Goal: Obtain resource: Download file/media

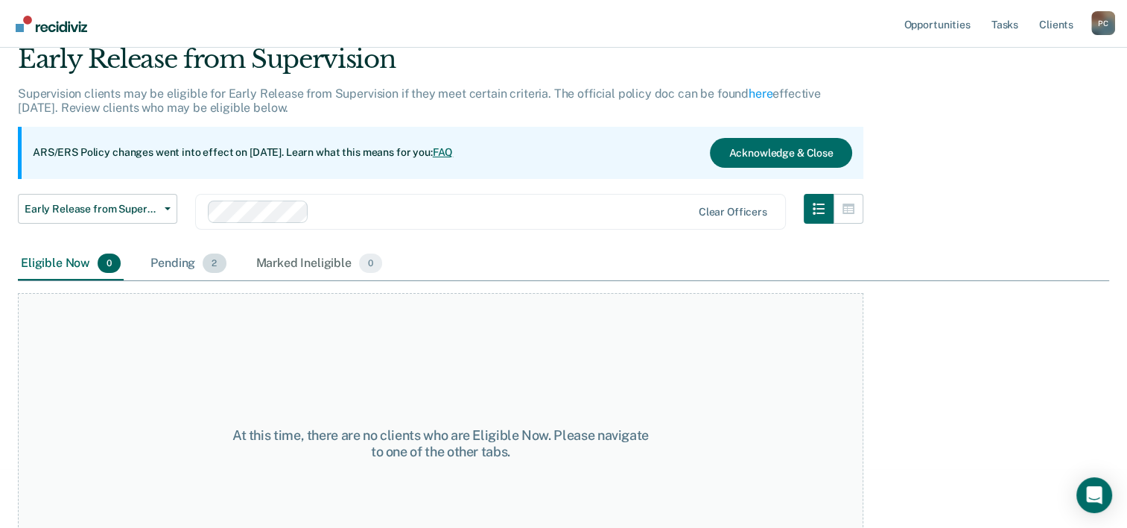
scroll to position [124, 0]
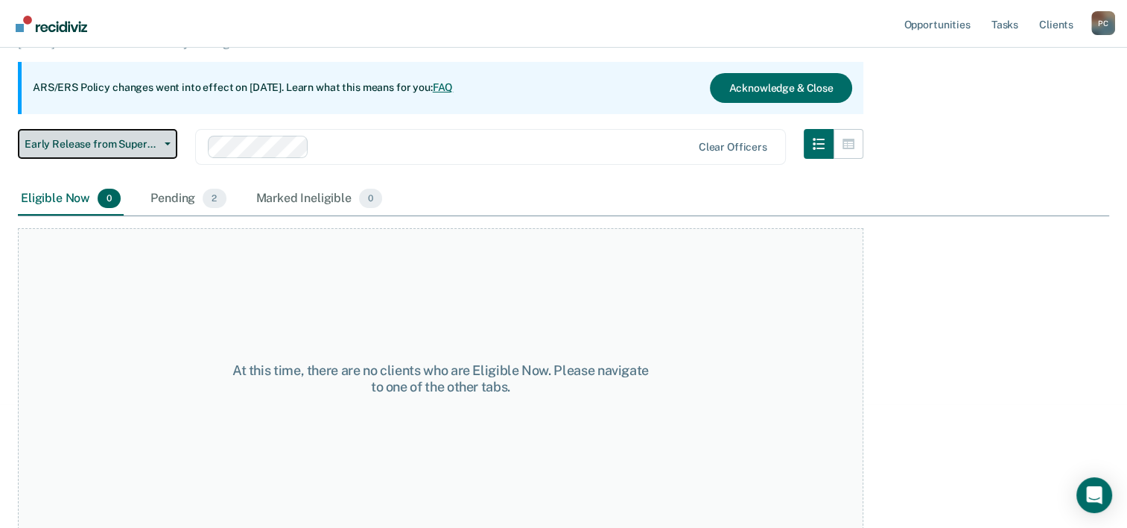
click at [158, 144] on button "Early Release from Supervision" at bounding box center [97, 144] width 159 height 30
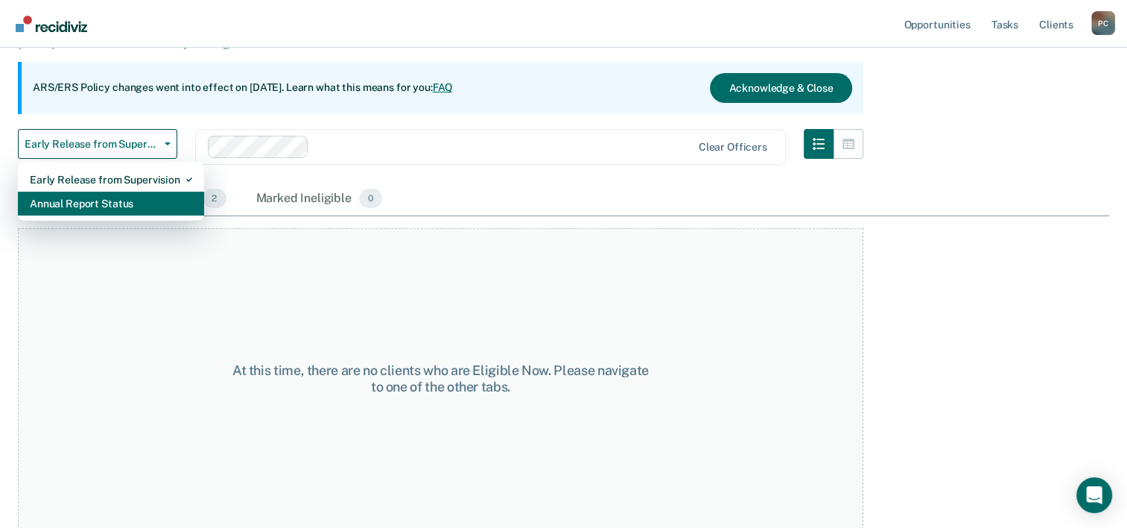
click at [110, 203] on div "Annual Report Status" at bounding box center [111, 204] width 162 height 24
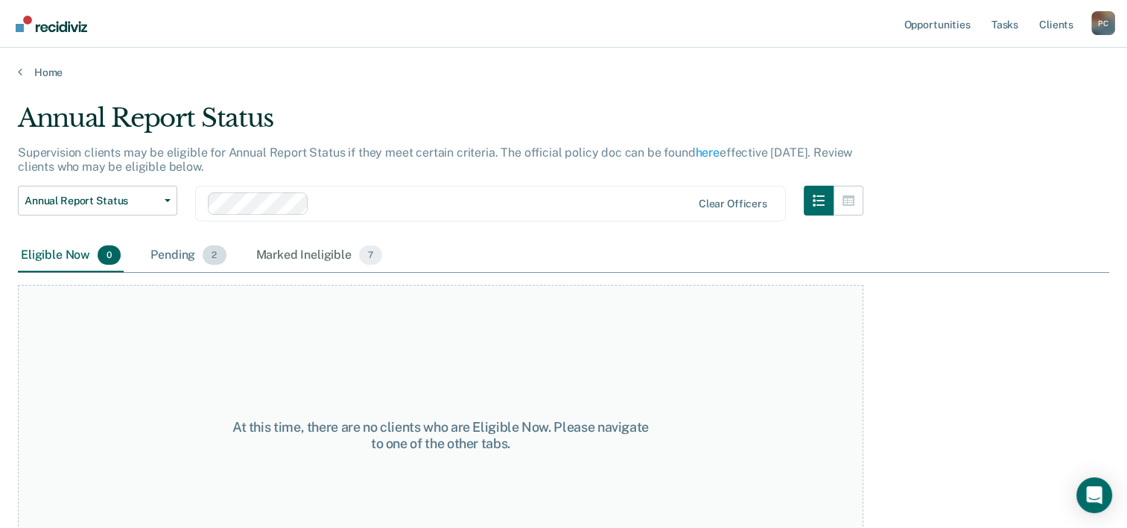
click at [196, 259] on div "Pending 2" at bounding box center [188, 255] width 81 height 33
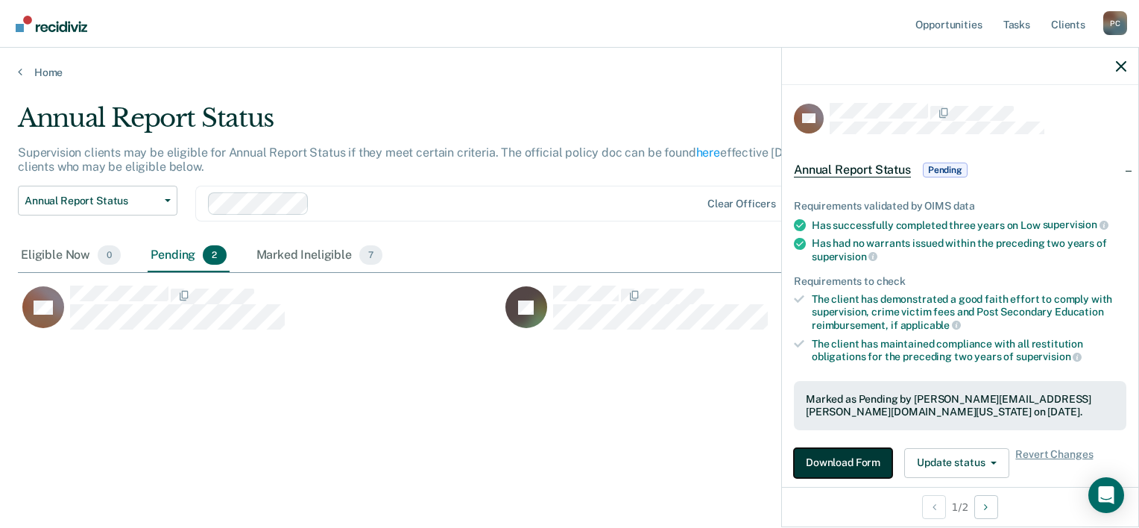
click at [863, 462] on button "Download Form" at bounding box center [843, 463] width 98 height 30
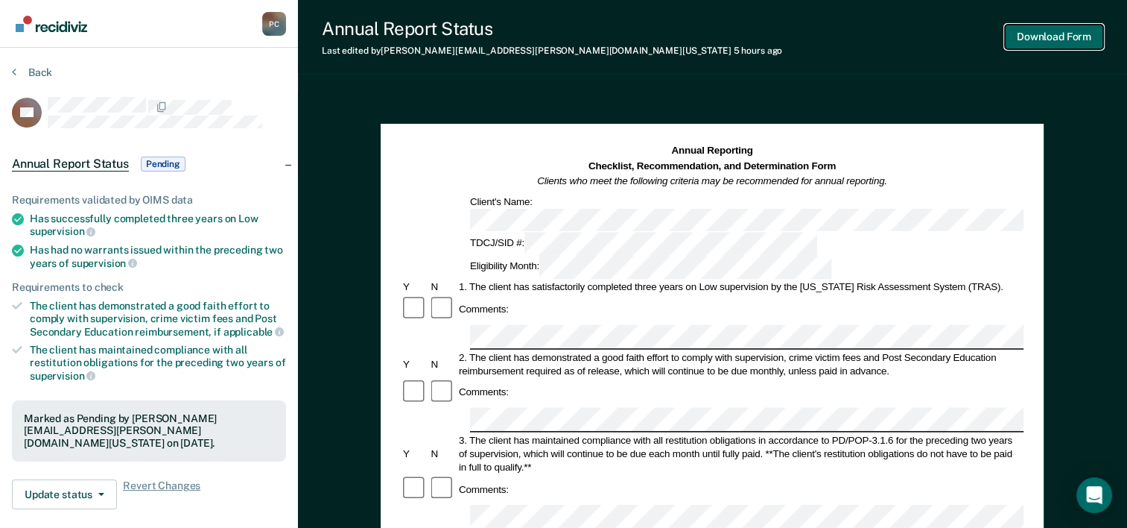
click at [1052, 36] on button "Download Form" at bounding box center [1054, 37] width 98 height 25
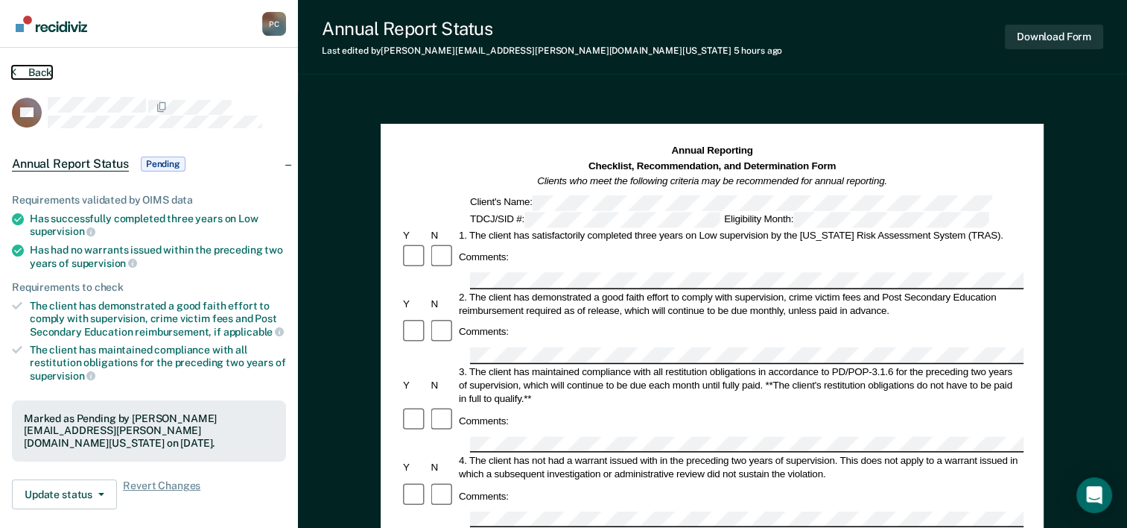
click at [25, 69] on button "Back" at bounding box center [32, 72] width 40 height 13
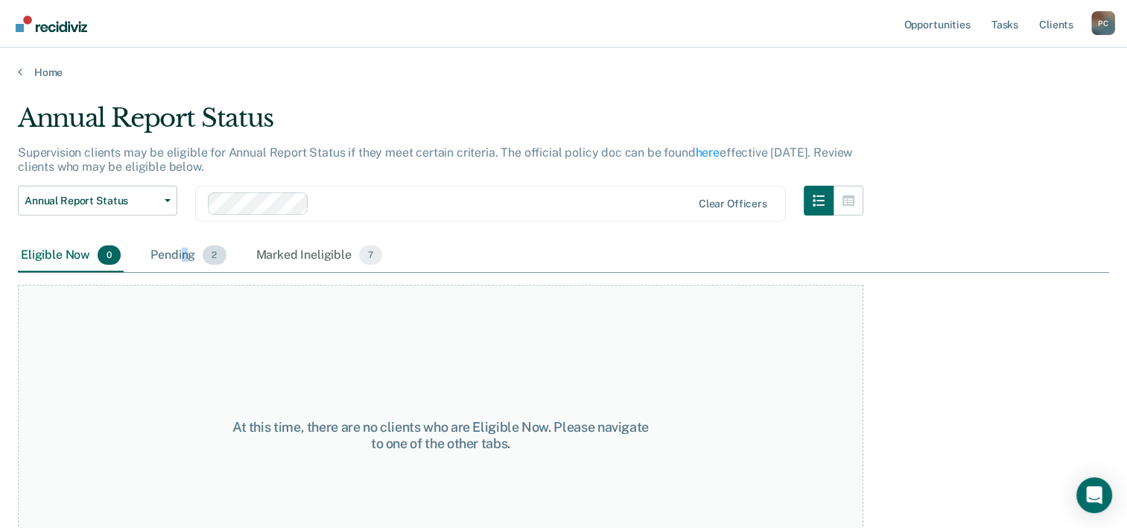
click at [183, 253] on div "Pending 2" at bounding box center [188, 255] width 81 height 33
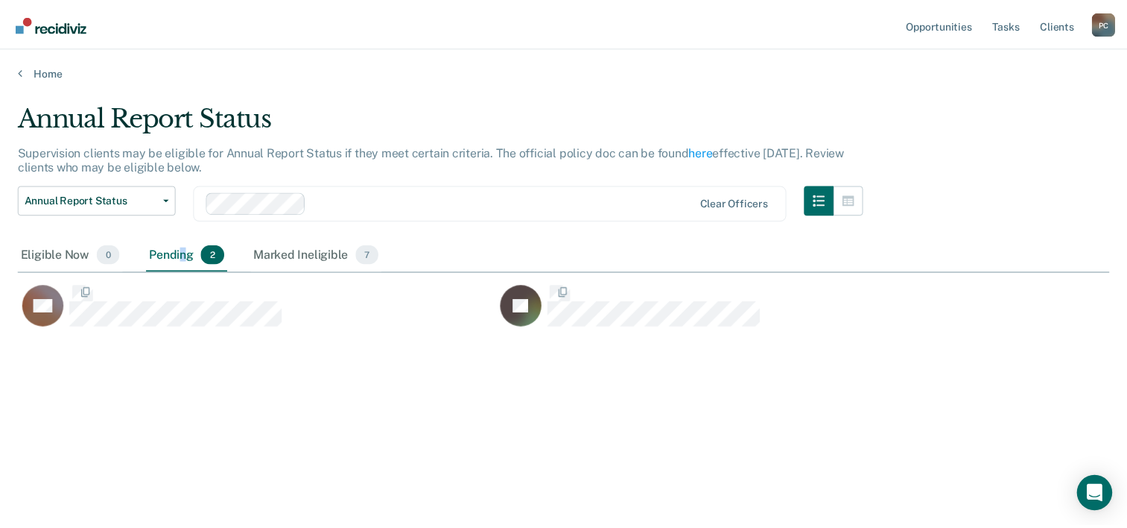
scroll to position [301, 1091]
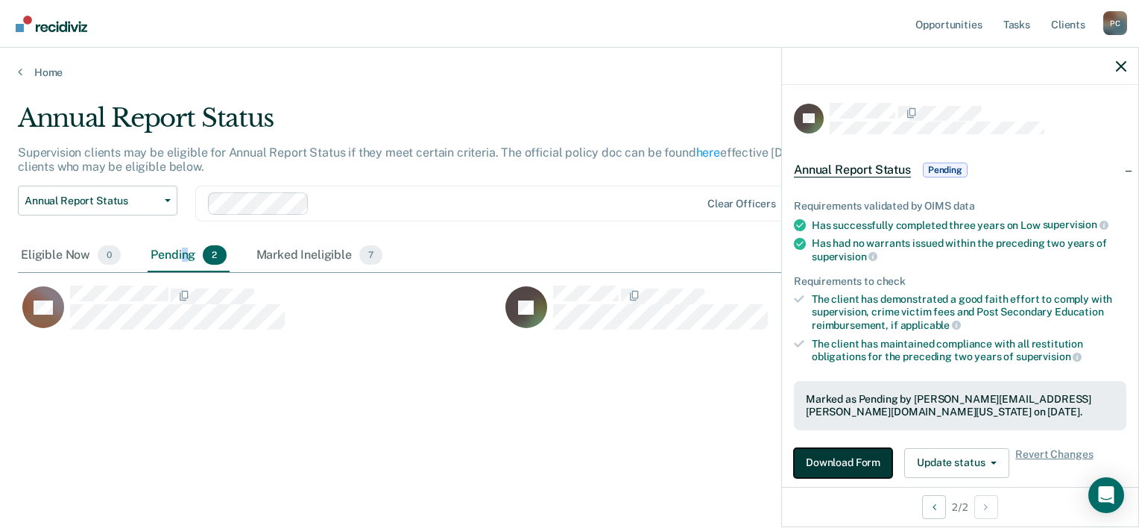
click at [837, 453] on button "Download Form" at bounding box center [843, 463] width 98 height 30
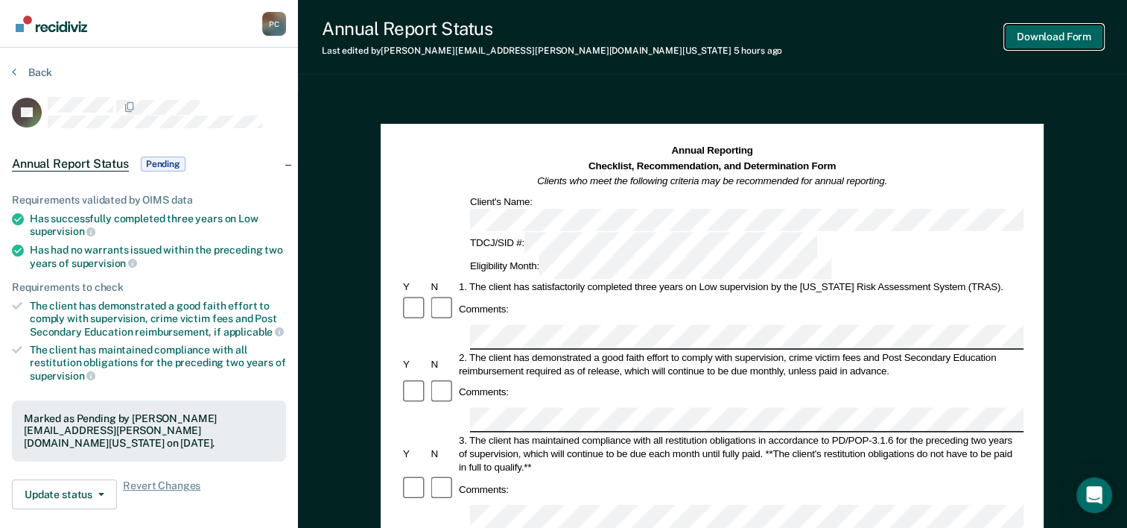
click at [1031, 39] on button "Download Form" at bounding box center [1054, 37] width 98 height 25
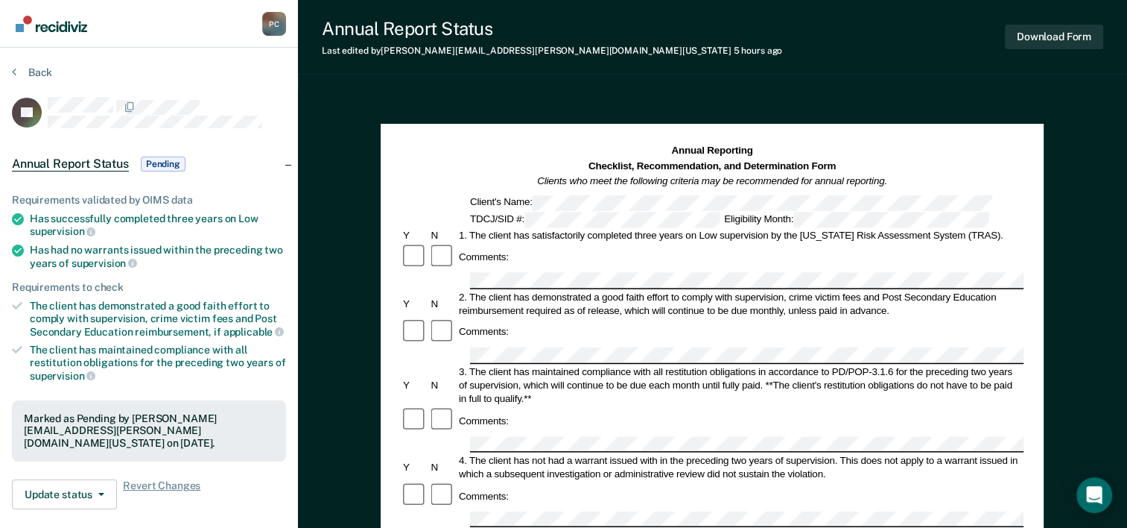
click at [31, 64] on section "Back JG Annual Report Status Pending Requirements validated by OIMS data Has su…" at bounding box center [149, 415] width 298 height 734
click at [31, 67] on button "Back" at bounding box center [32, 72] width 40 height 13
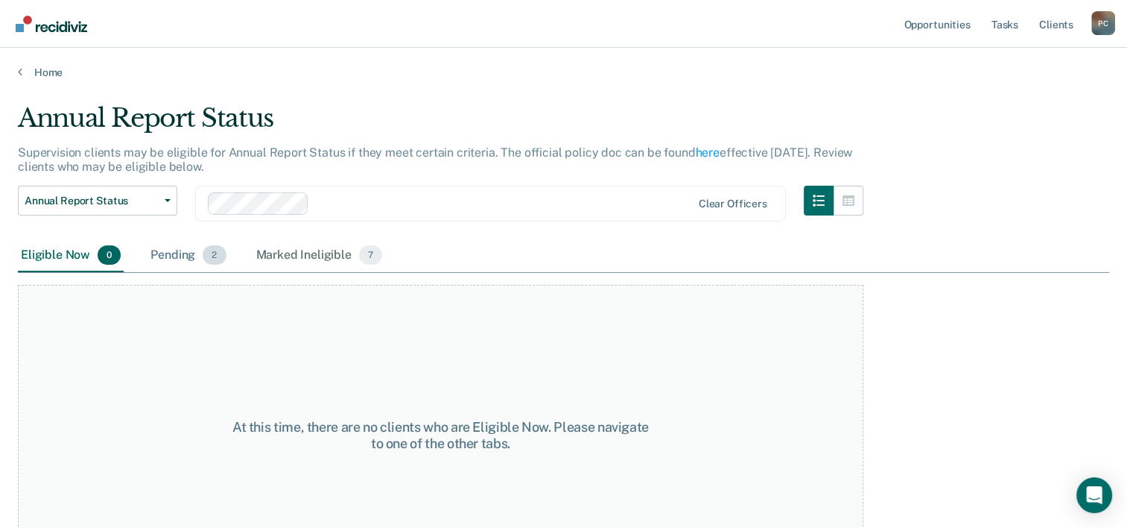
click at [180, 256] on div "Pending 2" at bounding box center [188, 255] width 81 height 33
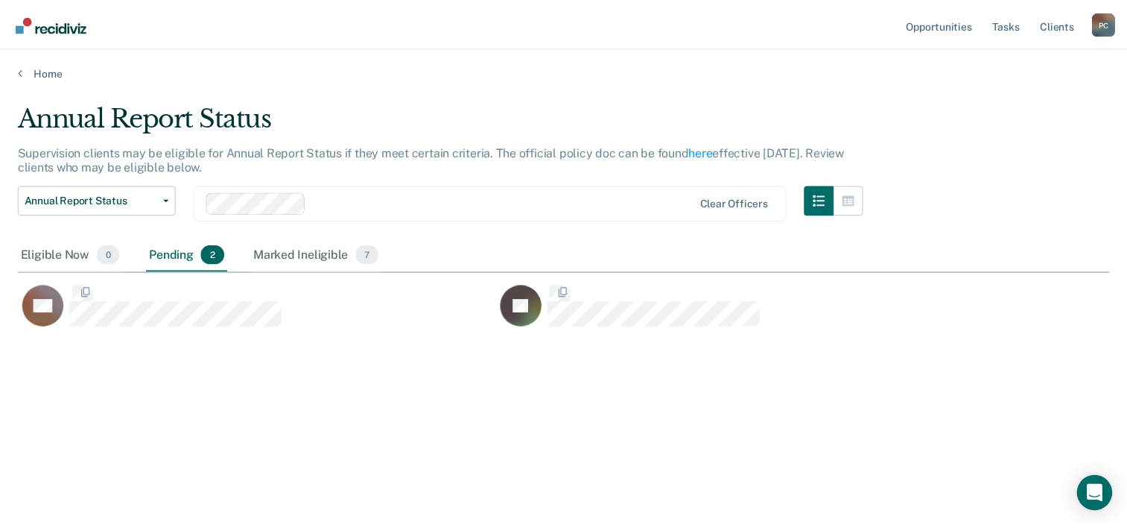
scroll to position [301, 1091]
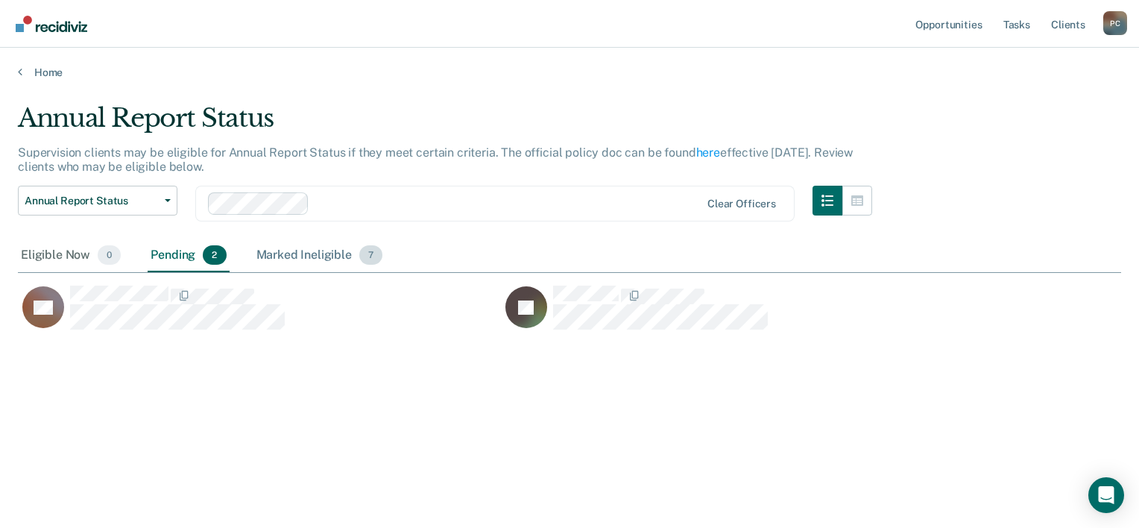
click at [272, 259] on div "Marked Ineligible 7" at bounding box center [319, 255] width 133 height 33
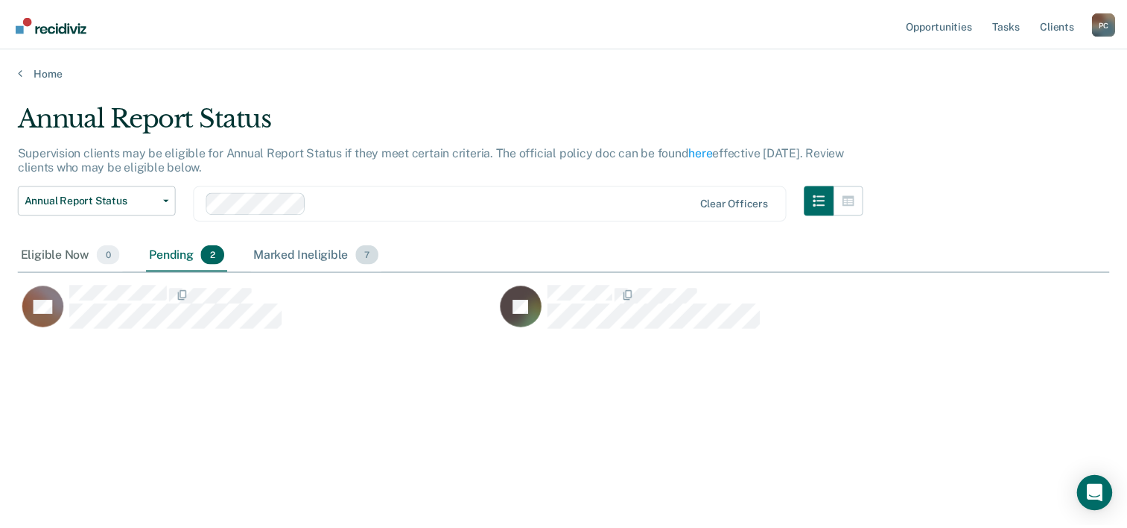
scroll to position [402, 1080]
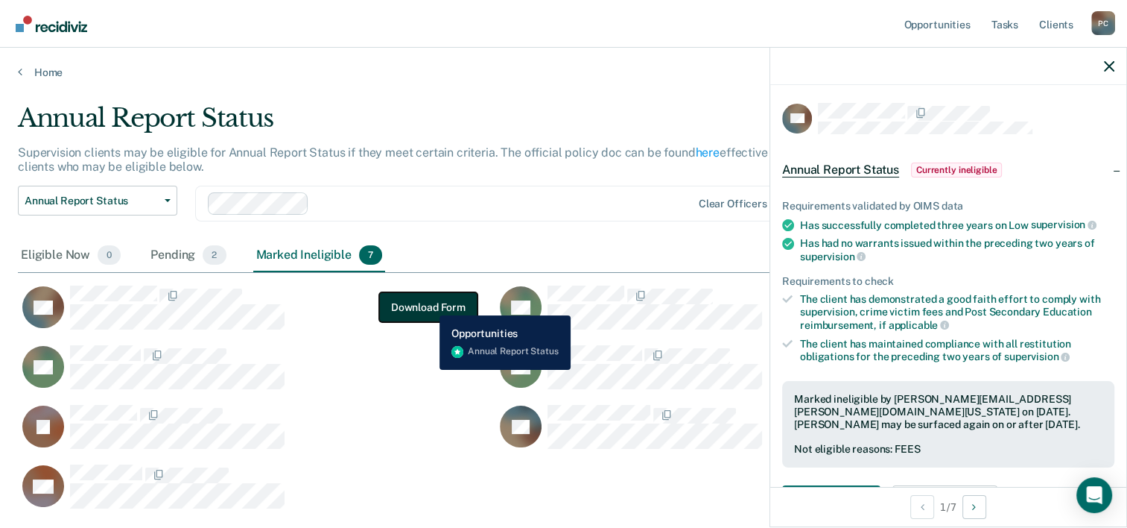
click at [428, 304] on button "Download Form" at bounding box center [428, 307] width 98 height 30
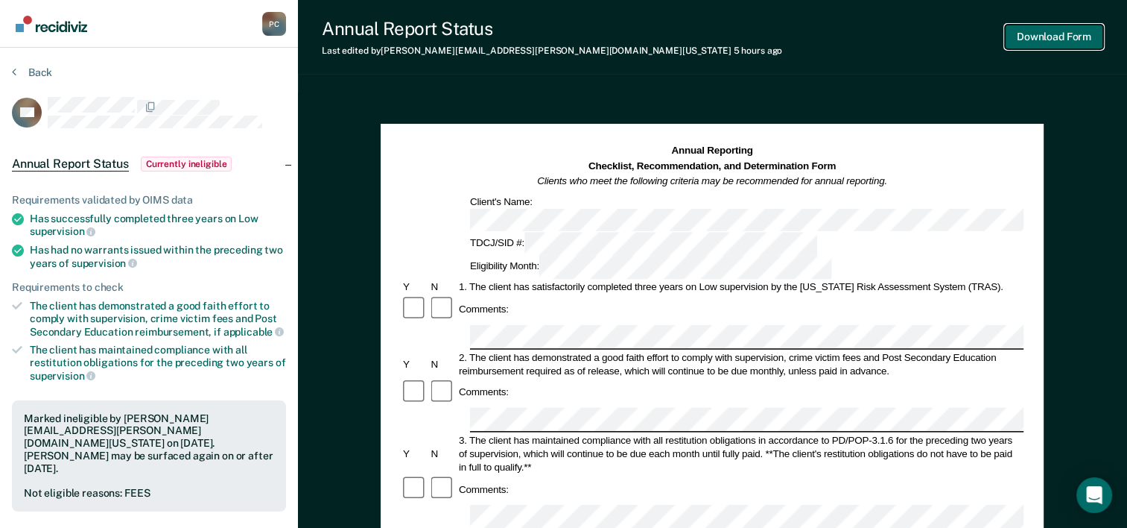
click at [1069, 45] on button "Download Form" at bounding box center [1054, 37] width 98 height 25
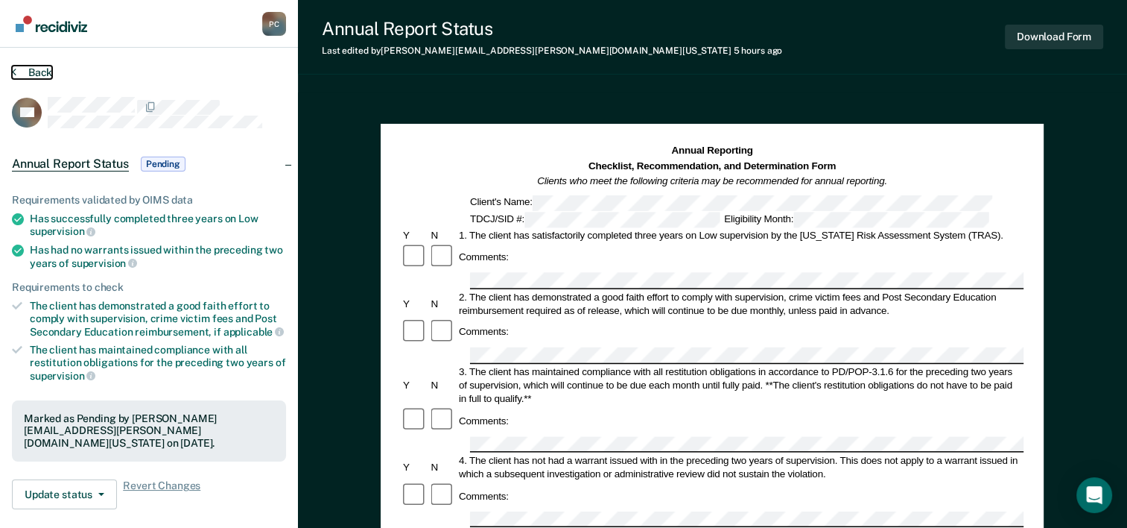
click at [24, 66] on button "Back" at bounding box center [32, 72] width 40 height 13
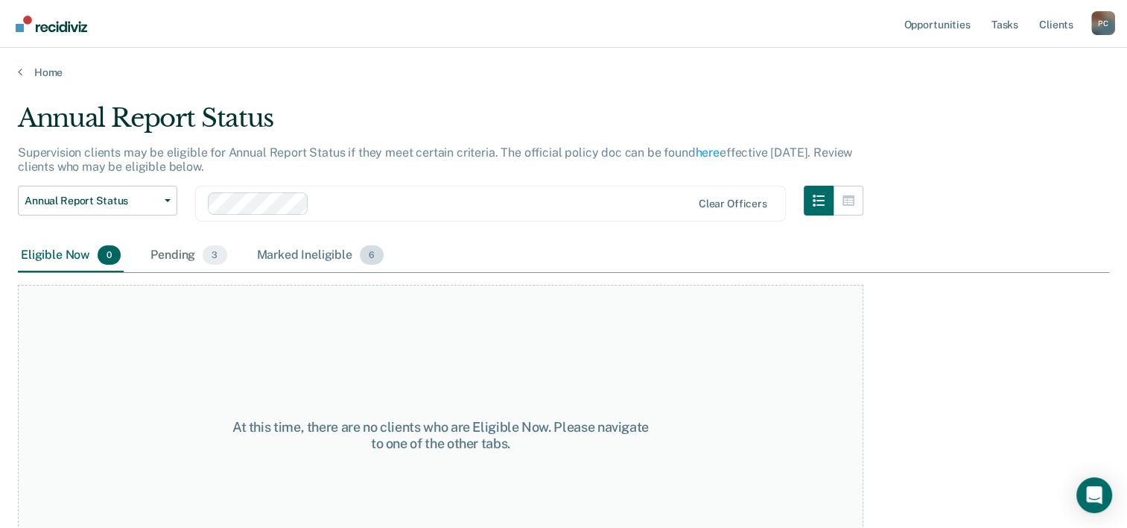
click at [340, 250] on div "Marked Ineligible 6" at bounding box center [320, 255] width 133 height 33
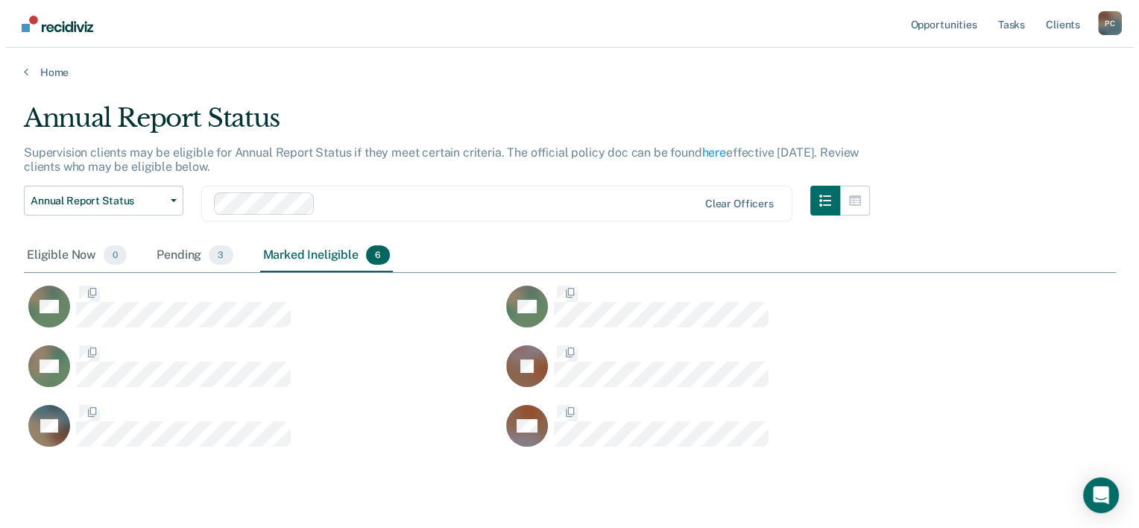
scroll to position [343, 1080]
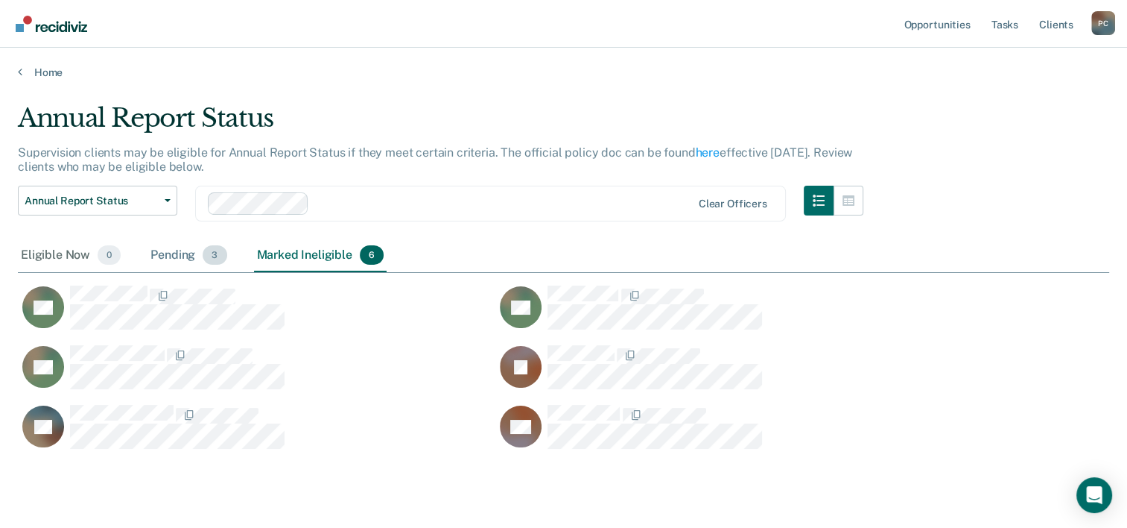
click at [173, 256] on div "Pending 3" at bounding box center [189, 255] width 82 height 33
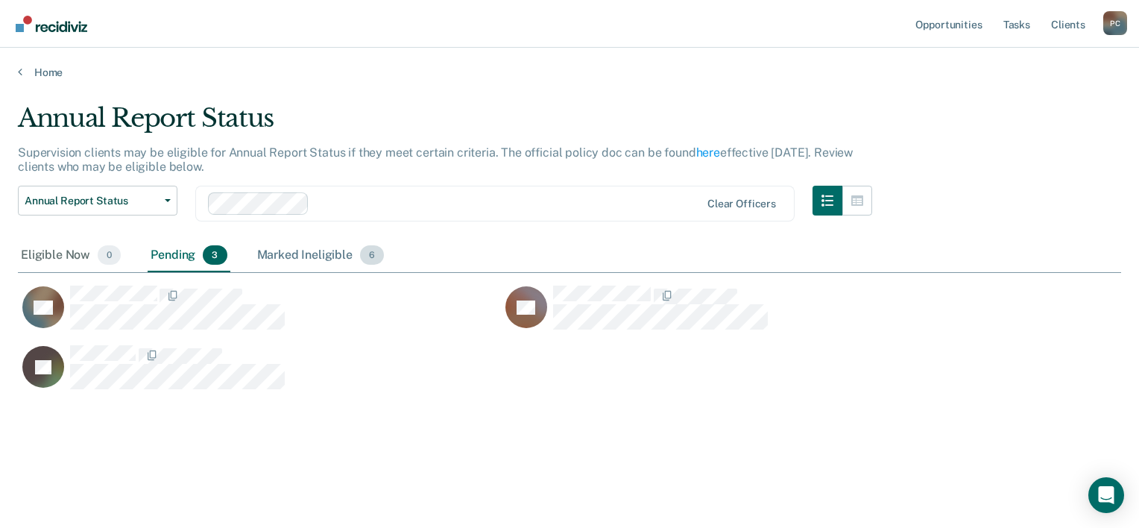
click at [307, 259] on div "Marked Ineligible 6" at bounding box center [320, 255] width 133 height 33
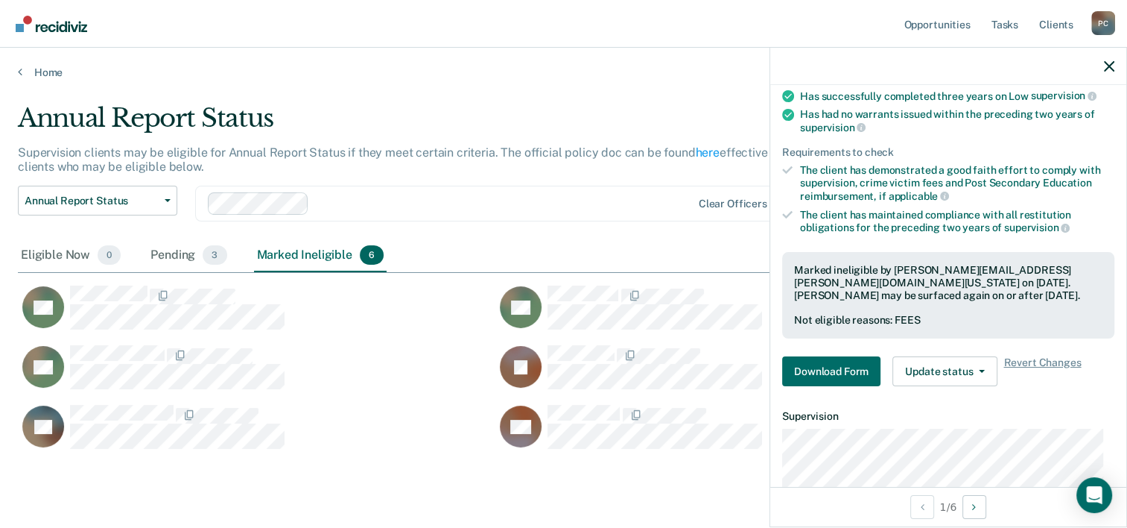
scroll to position [297, 0]
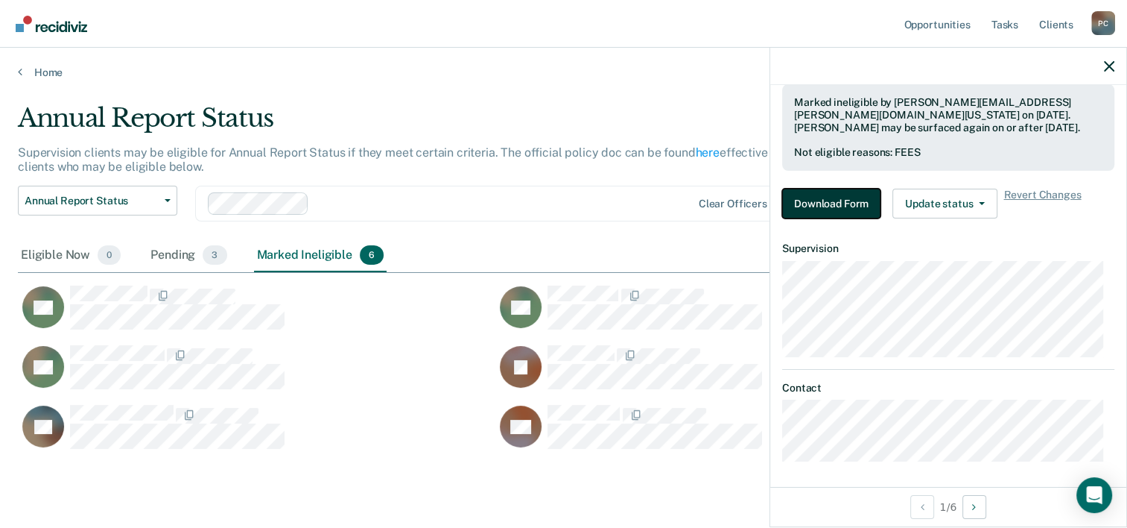
click at [826, 203] on button "Download Form" at bounding box center [831, 204] width 98 height 30
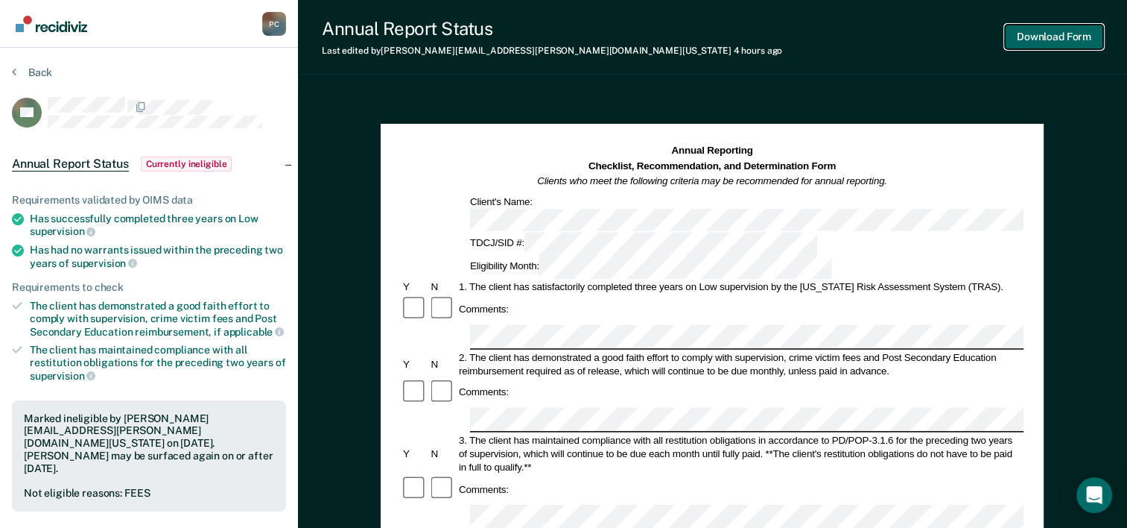
click at [1044, 37] on button "Download Form" at bounding box center [1054, 37] width 98 height 25
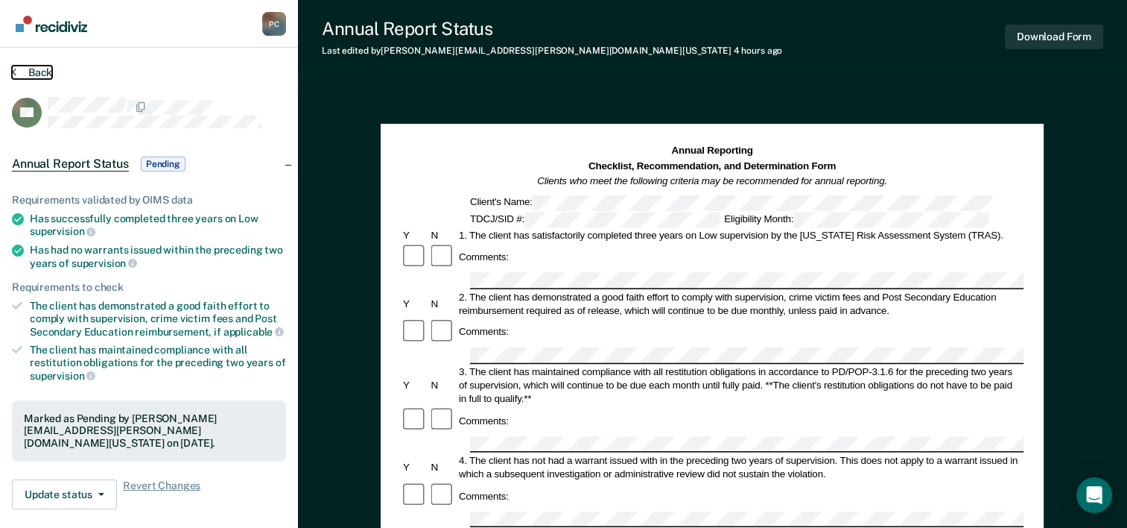
click at [14, 72] on icon at bounding box center [14, 72] width 4 height 12
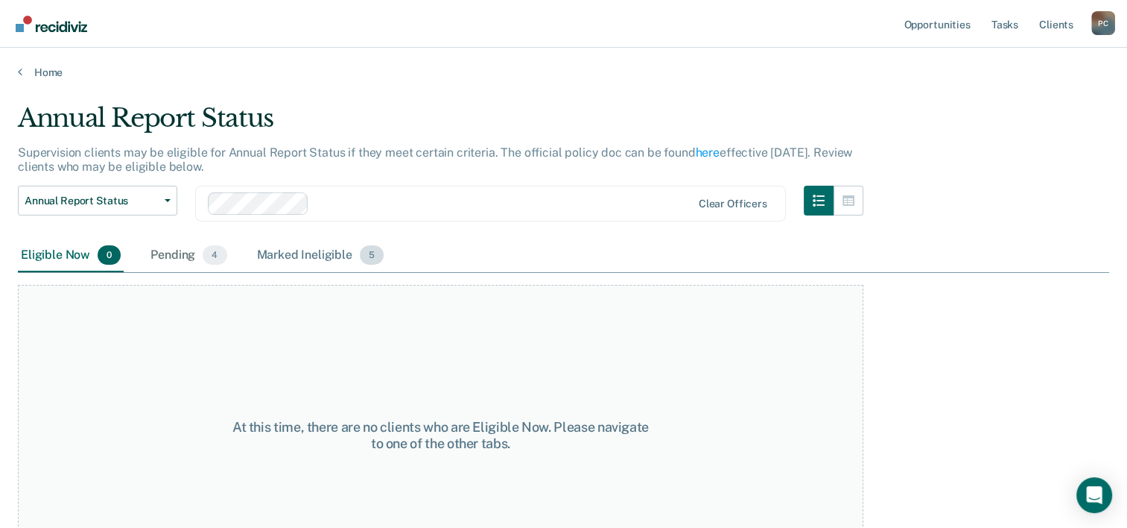
click at [293, 258] on div "Marked Ineligible 5" at bounding box center [320, 255] width 133 height 33
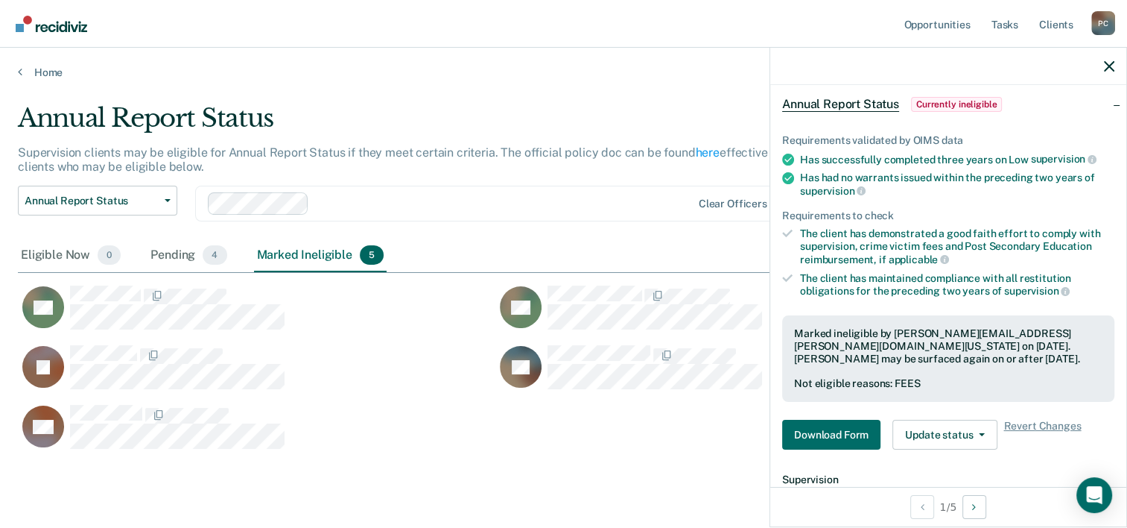
scroll to position [297, 0]
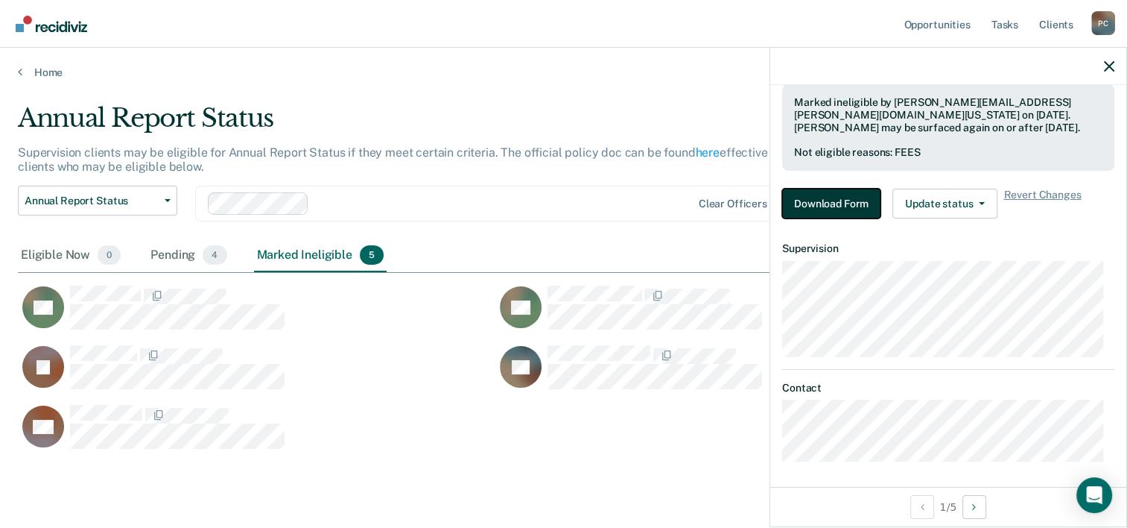
click at [809, 201] on button "Download Form" at bounding box center [831, 204] width 98 height 30
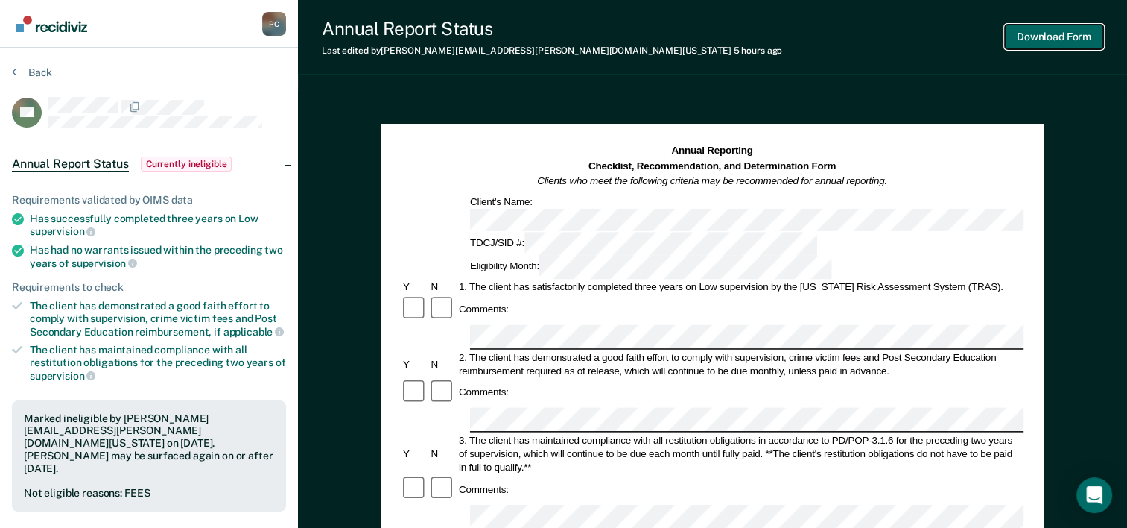
click at [1056, 41] on button "Download Form" at bounding box center [1054, 37] width 98 height 25
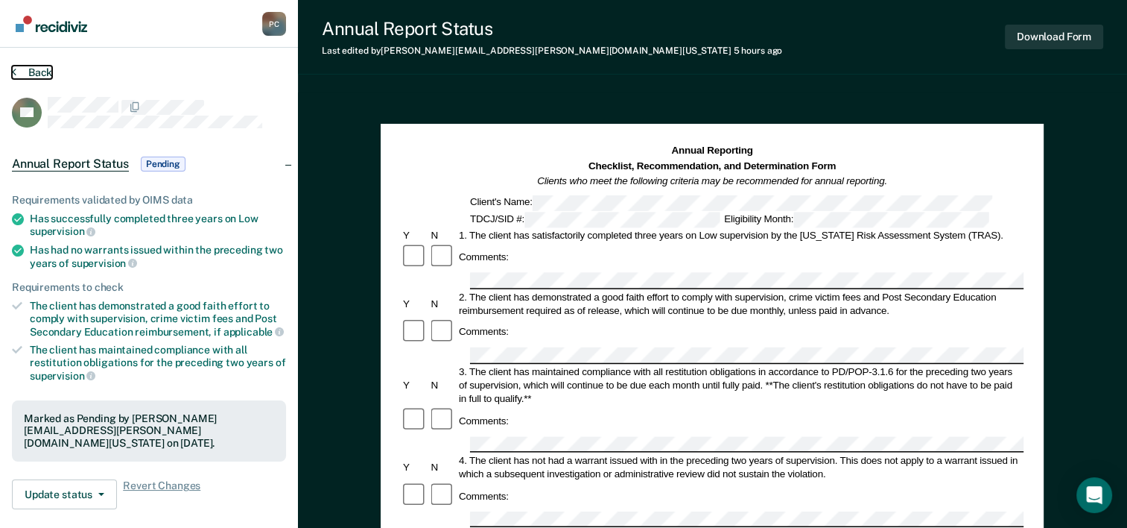
click at [22, 69] on button "Back" at bounding box center [32, 72] width 40 height 13
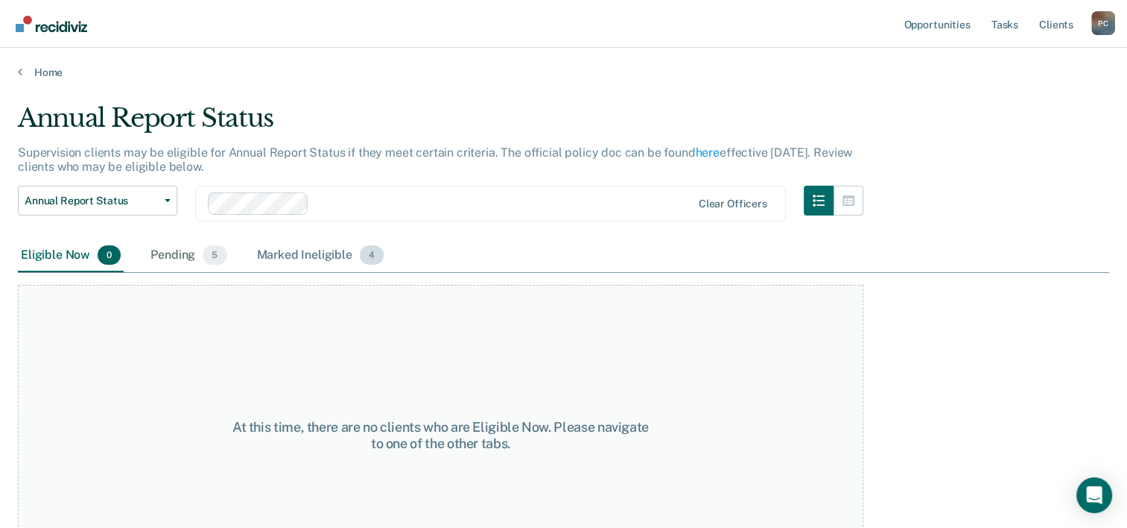
click at [292, 259] on div "Marked Ineligible 4" at bounding box center [320, 255] width 133 height 33
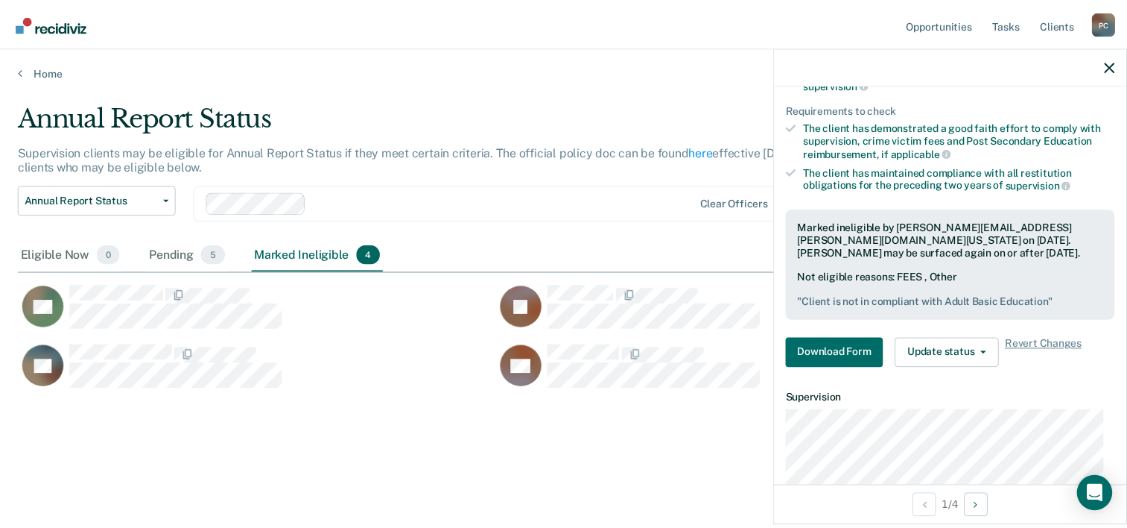
scroll to position [321, 0]
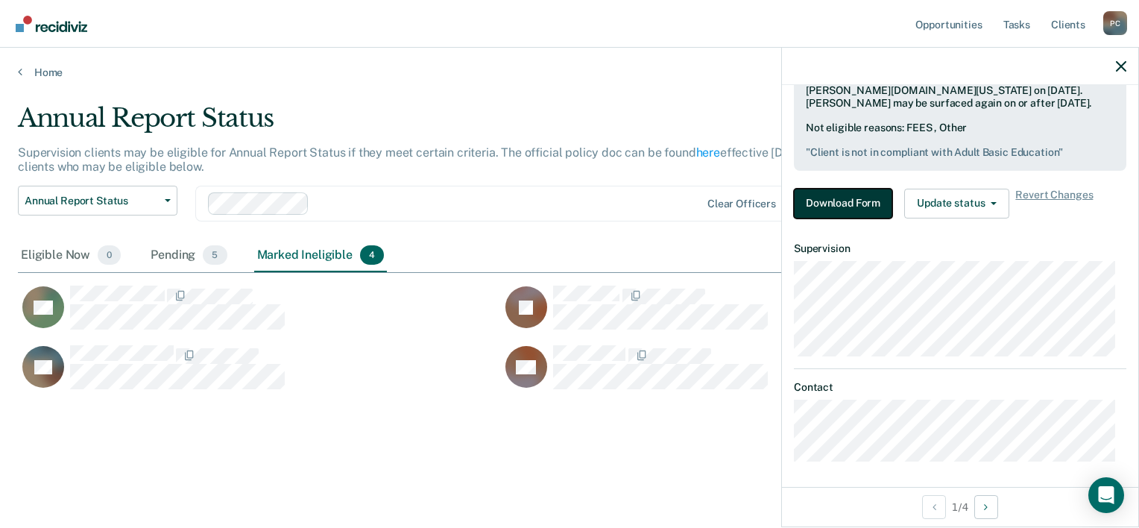
click at [823, 202] on button "Download Form" at bounding box center [843, 204] width 98 height 30
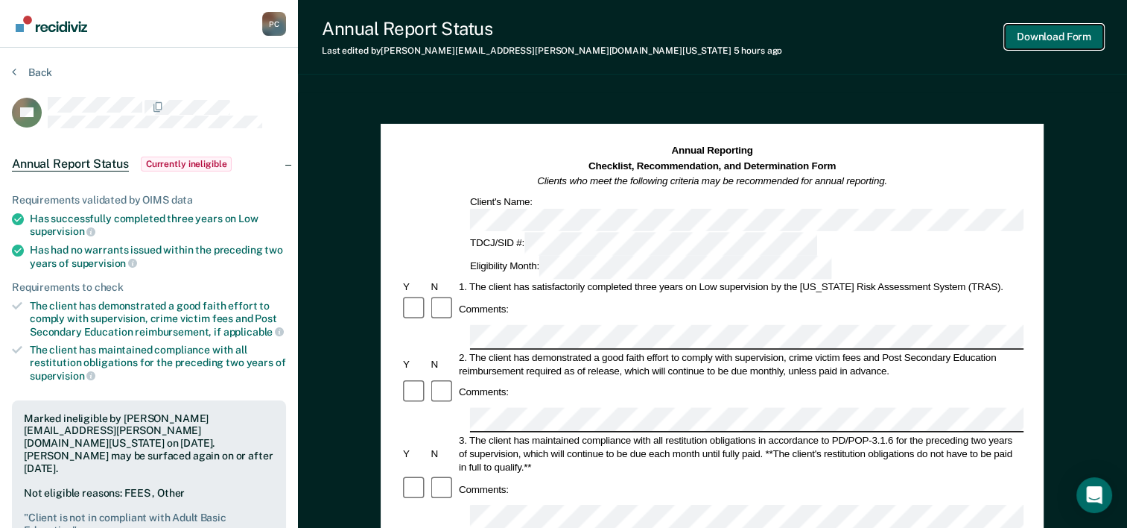
click at [1040, 34] on button "Download Form" at bounding box center [1054, 37] width 98 height 25
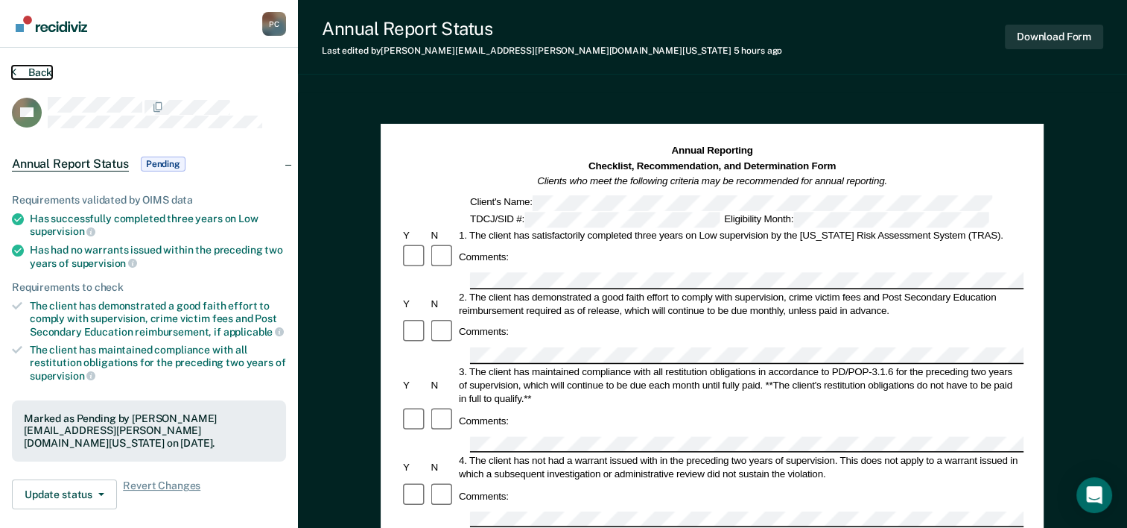
click at [37, 70] on button "Back" at bounding box center [32, 72] width 40 height 13
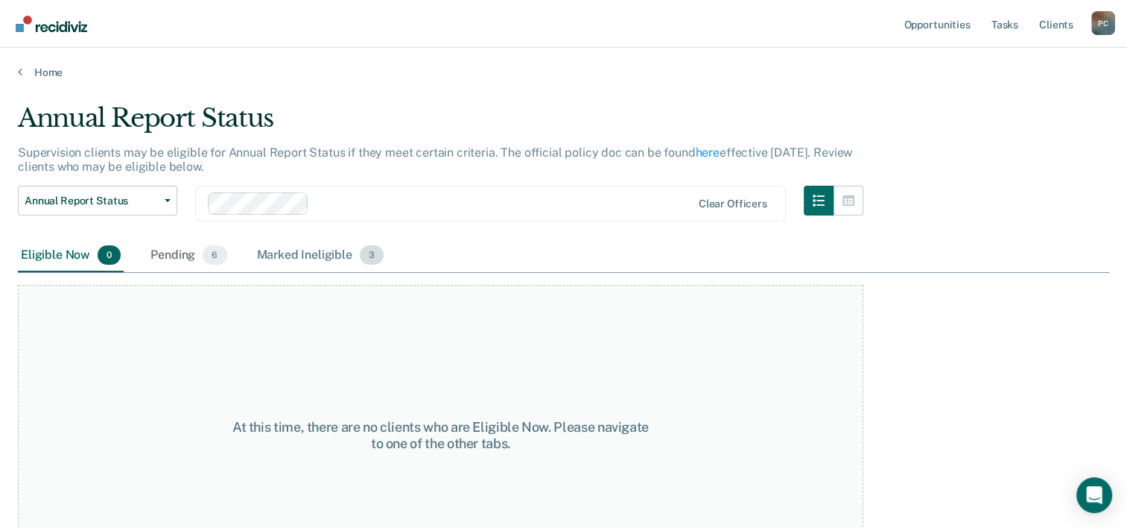
click at [329, 262] on div "Marked Ineligible 3" at bounding box center [320, 255] width 133 height 33
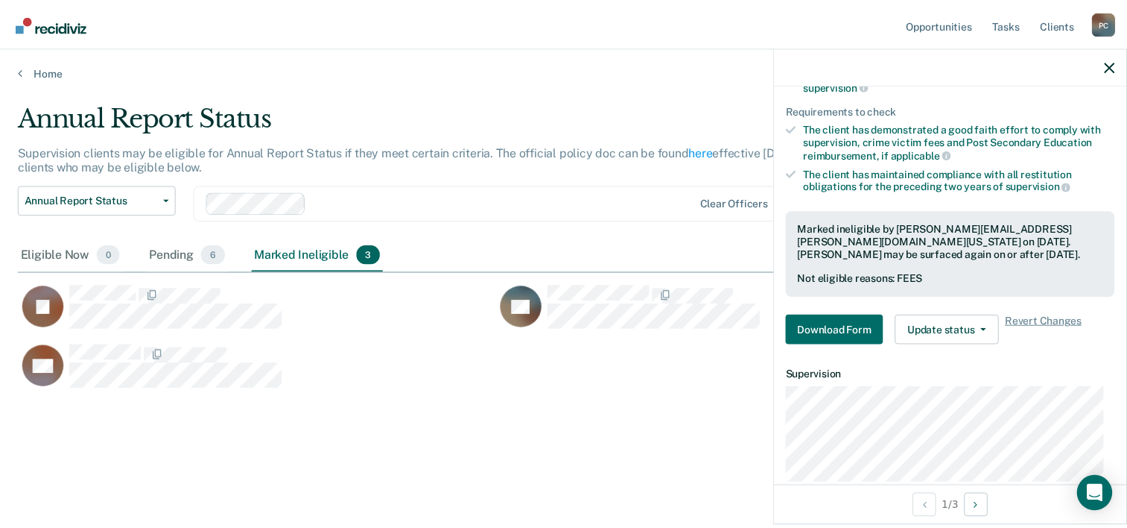
scroll to position [297, 0]
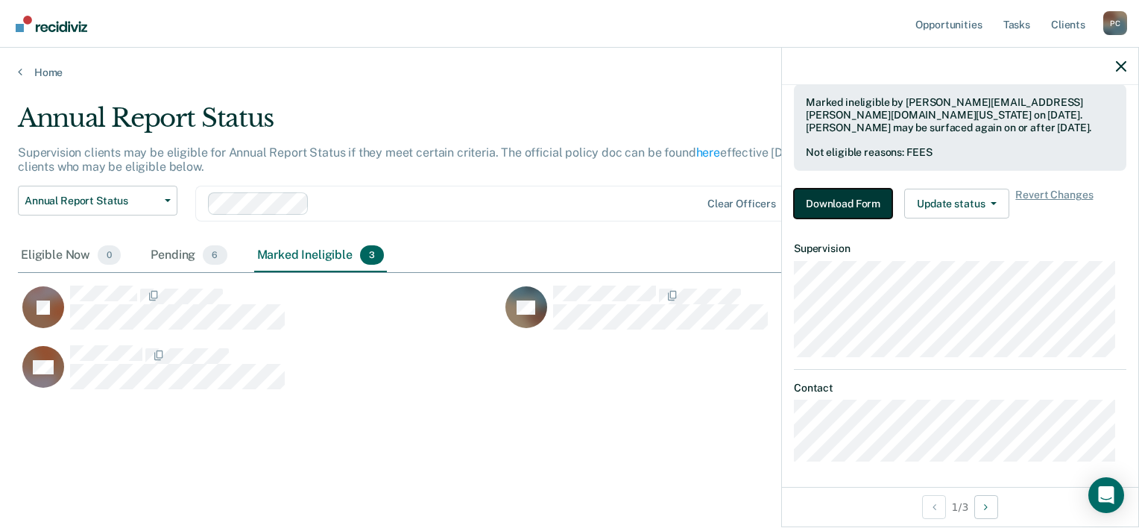
click at [830, 192] on button "Download Form" at bounding box center [843, 204] width 98 height 30
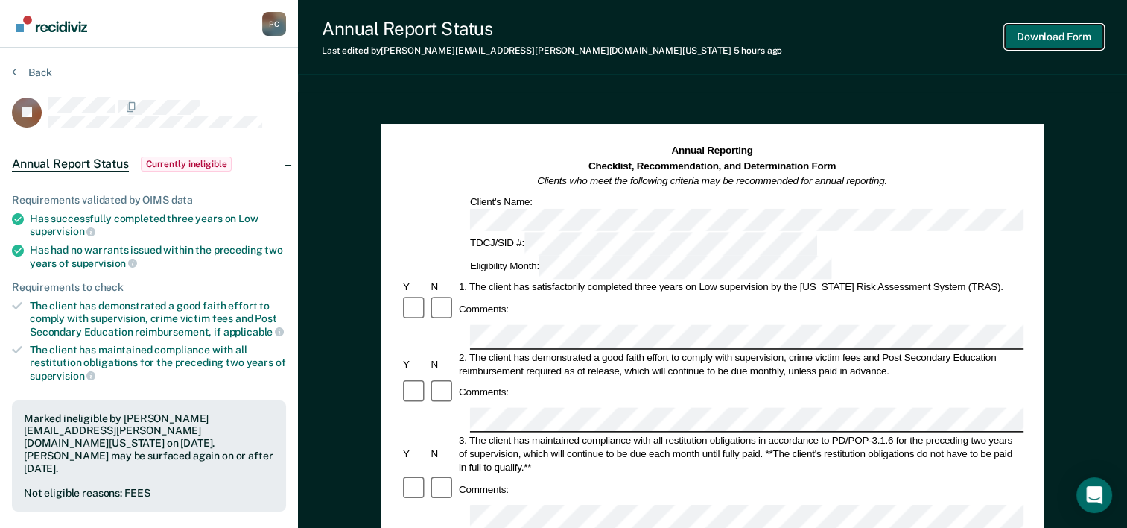
click at [1057, 39] on button "Download Form" at bounding box center [1054, 37] width 98 height 25
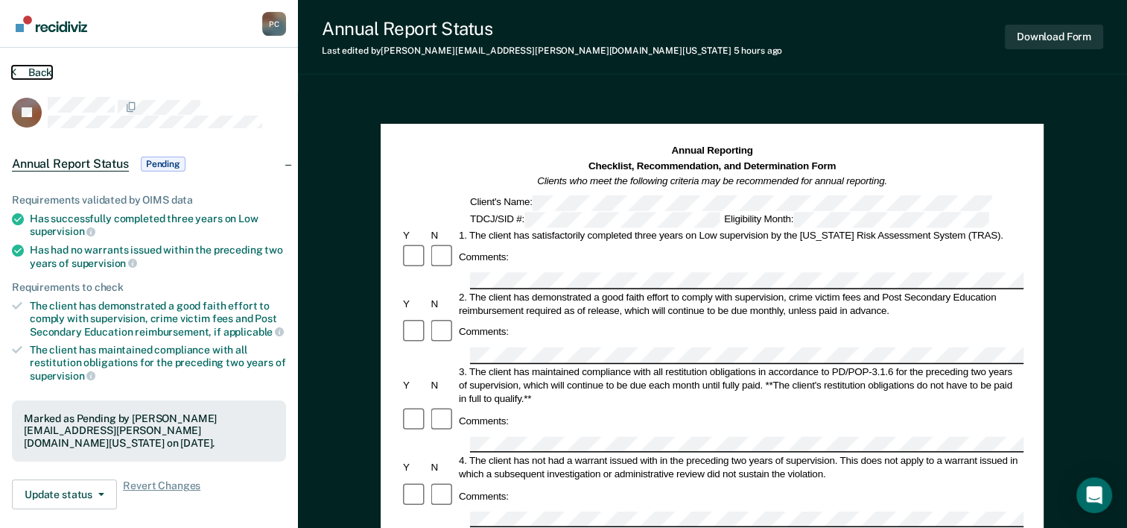
click at [33, 72] on button "Back" at bounding box center [32, 72] width 40 height 13
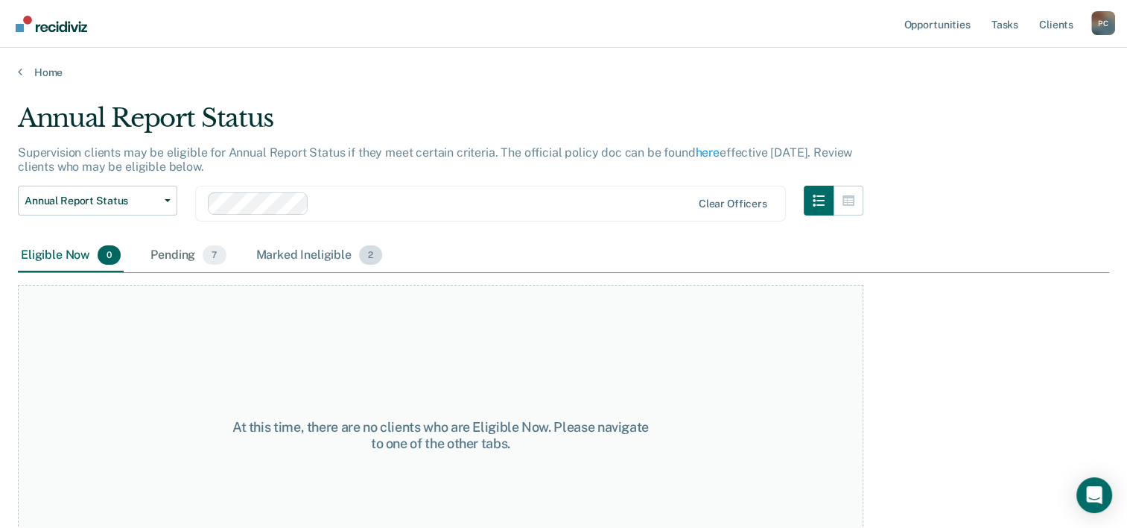
click at [303, 259] on div "Marked Ineligible 2" at bounding box center [319, 255] width 133 height 33
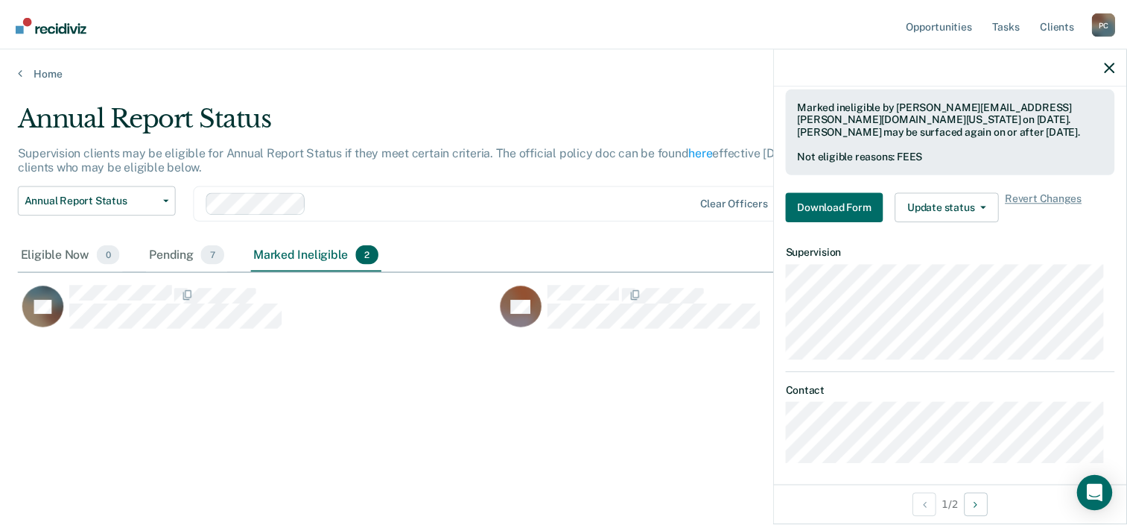
scroll to position [297, 0]
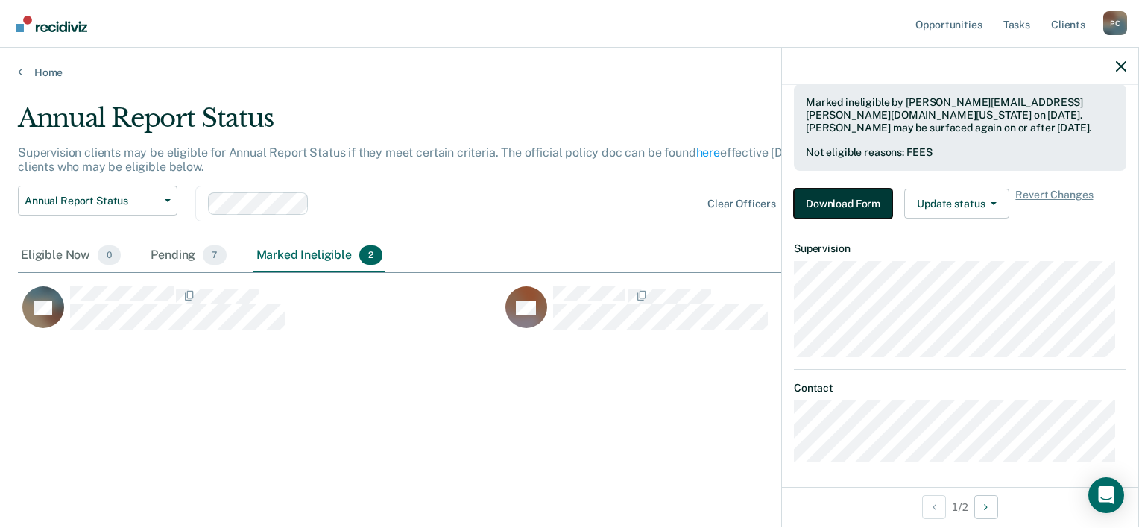
click at [856, 204] on button "Download Form" at bounding box center [843, 204] width 98 height 30
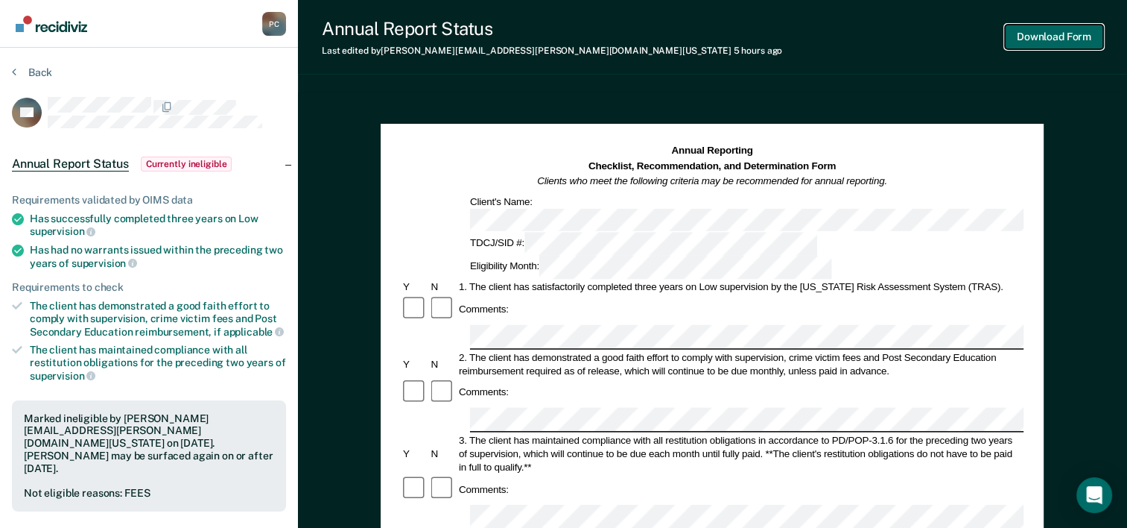
click at [1073, 44] on button "Download Form" at bounding box center [1054, 37] width 98 height 25
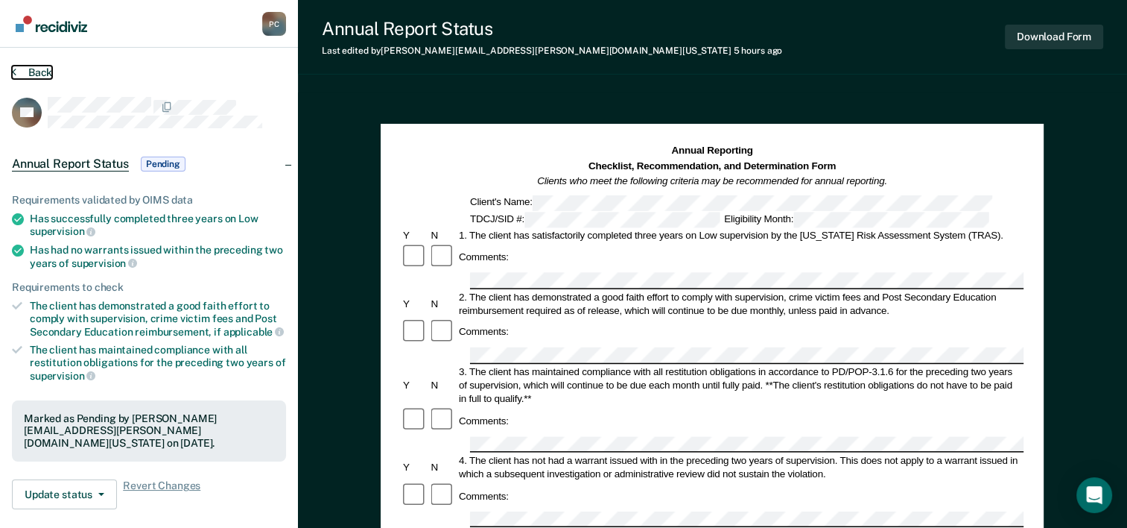
click at [41, 66] on button "Back" at bounding box center [32, 72] width 40 height 13
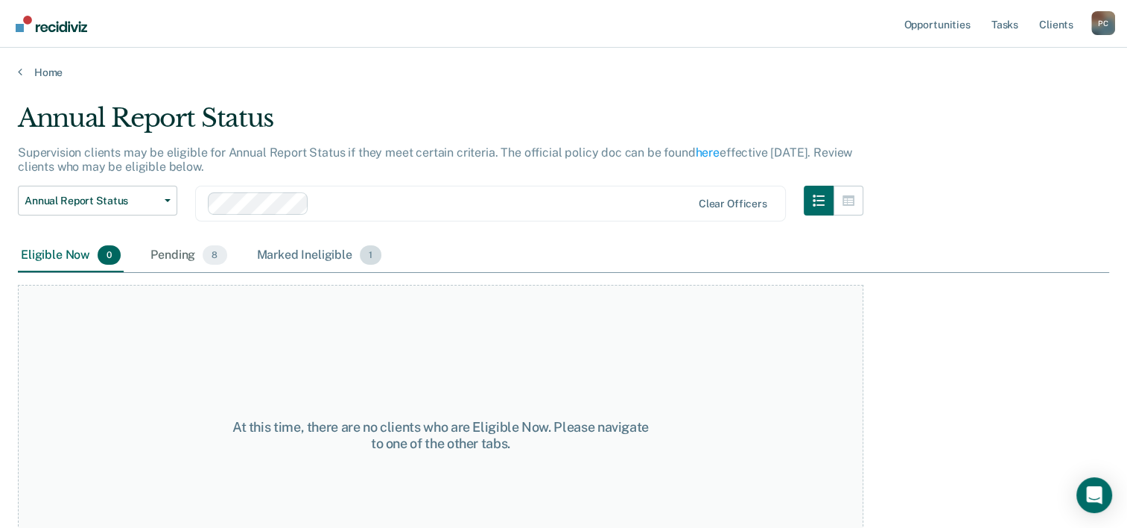
drag, startPoint x: 310, startPoint y: 250, endPoint x: 352, endPoint y: 264, distance: 44.8
click at [311, 250] on div "Marked Ineligible 1" at bounding box center [319, 255] width 131 height 33
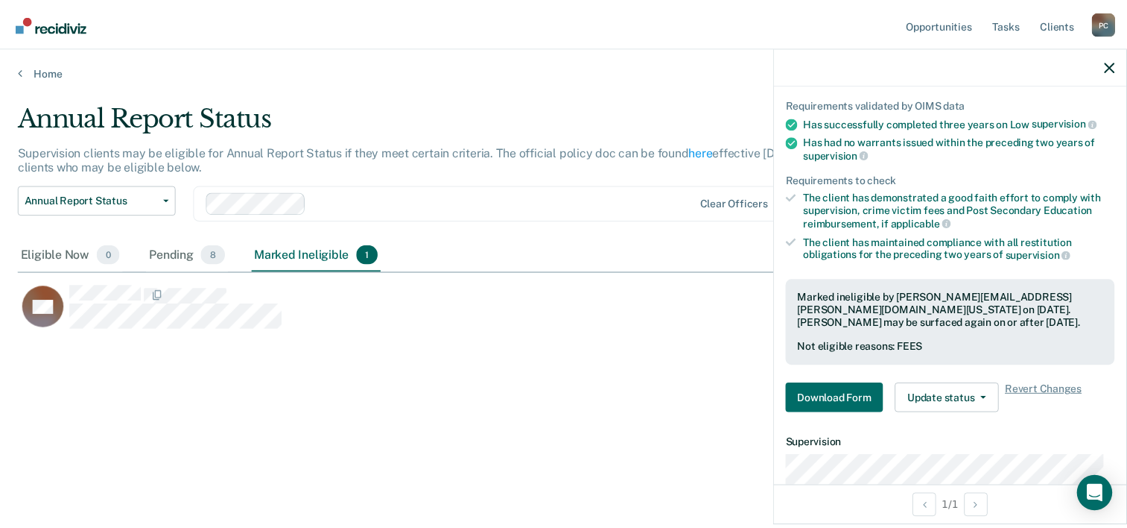
scroll to position [297, 0]
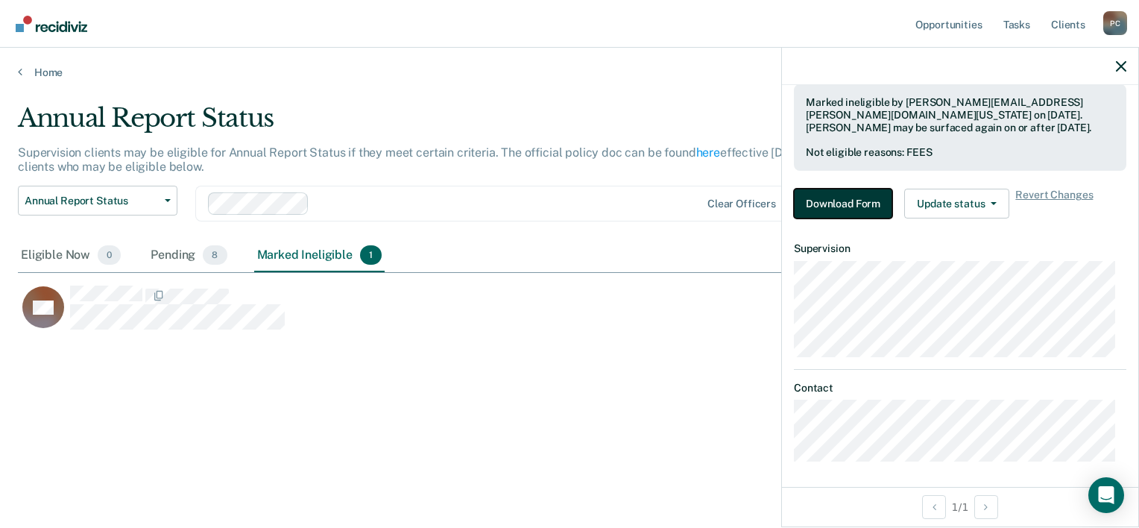
click at [838, 200] on button "Download Form" at bounding box center [843, 204] width 98 height 30
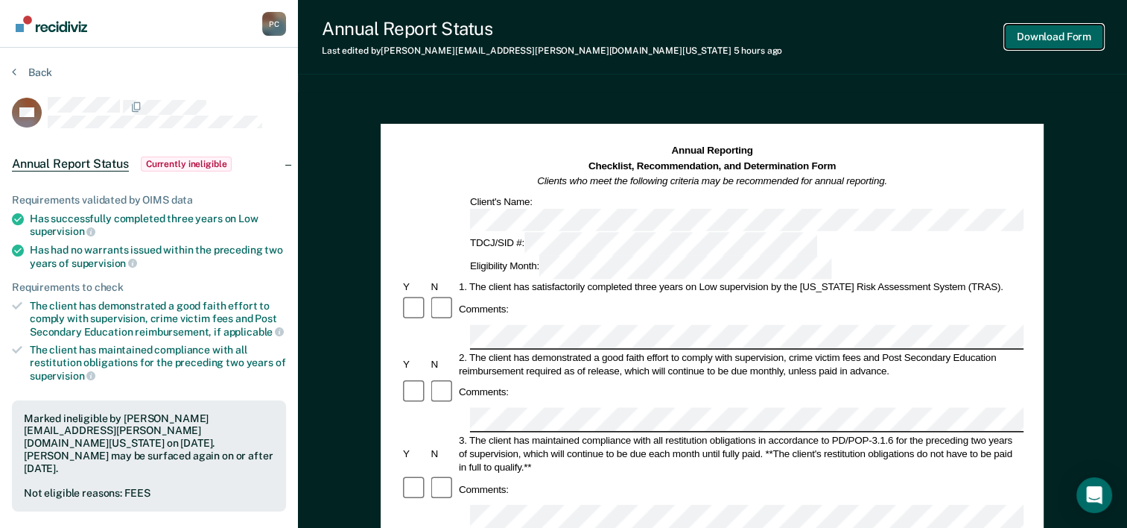
click at [1066, 36] on button "Download Form" at bounding box center [1054, 37] width 98 height 25
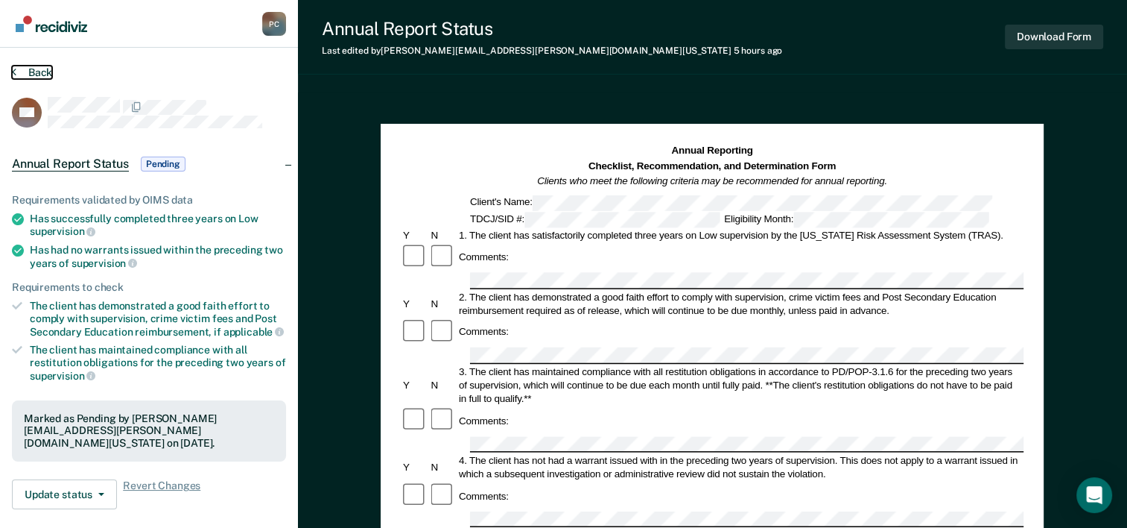
click at [36, 69] on button "Back" at bounding box center [32, 72] width 40 height 13
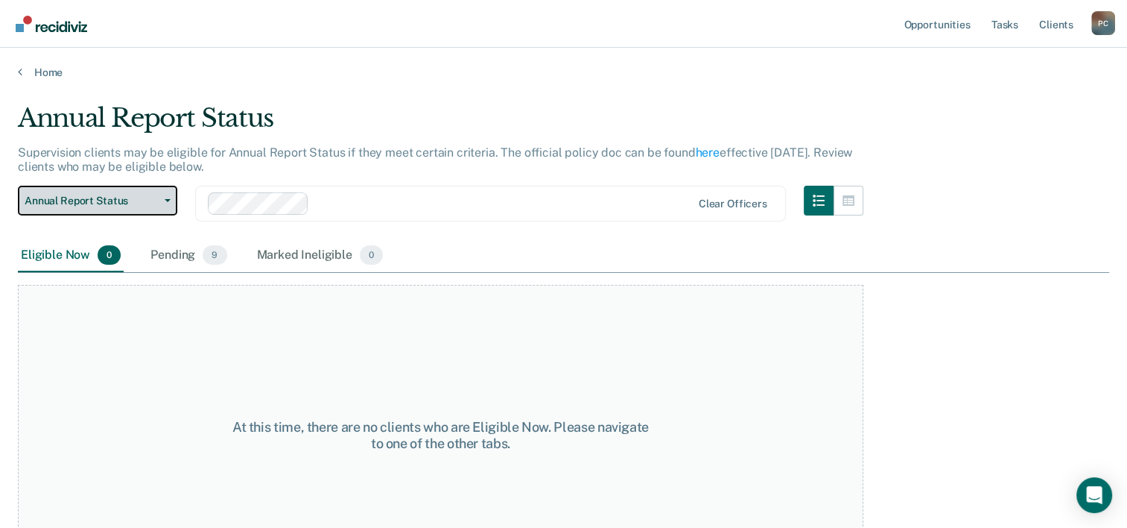
click at [113, 203] on span "Annual Report Status" at bounding box center [92, 200] width 134 height 13
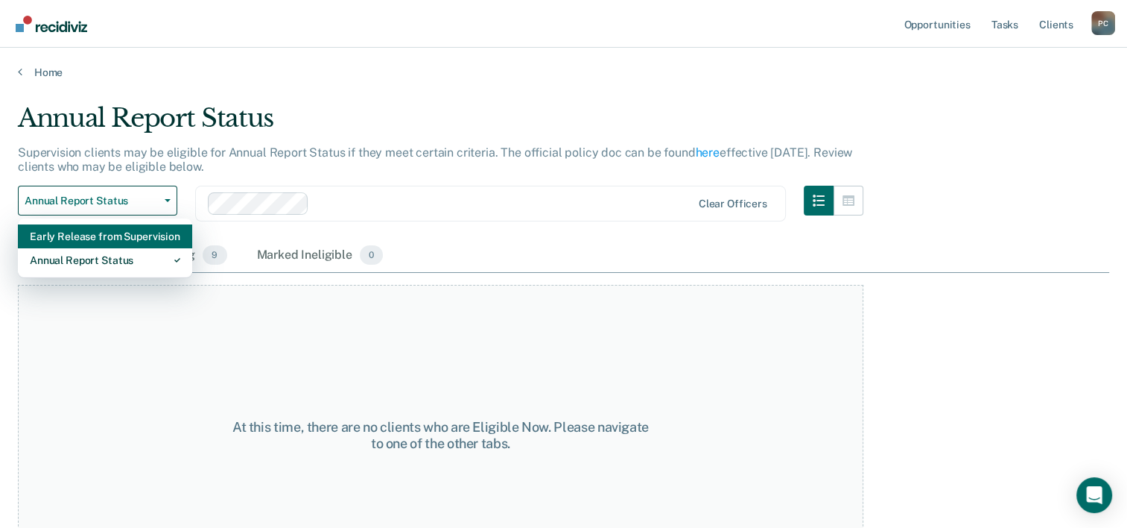
click at [86, 238] on div "Early Release from Supervision" at bounding box center [105, 236] width 151 height 24
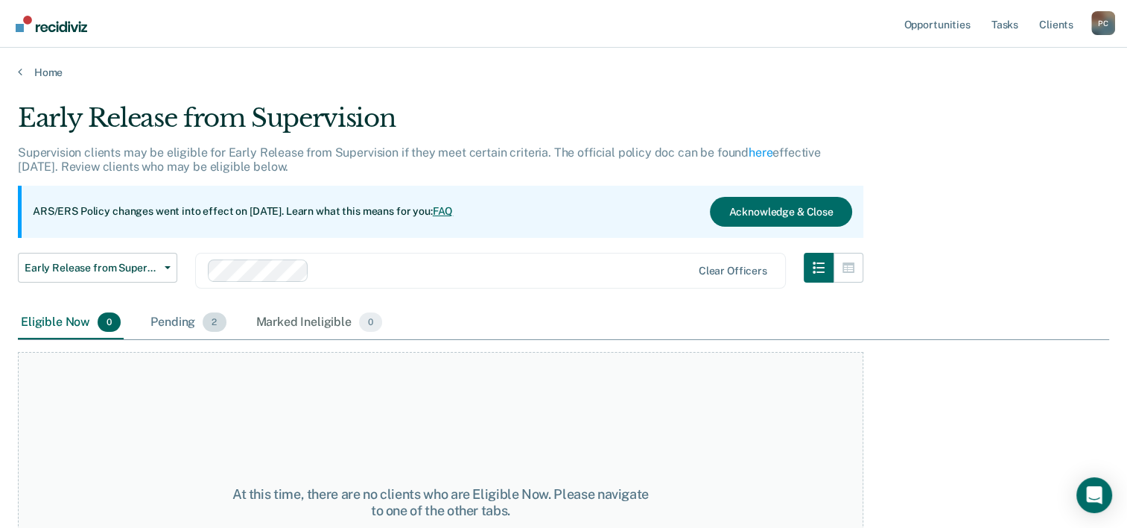
click at [178, 323] on div "Pending 2" at bounding box center [188, 322] width 81 height 33
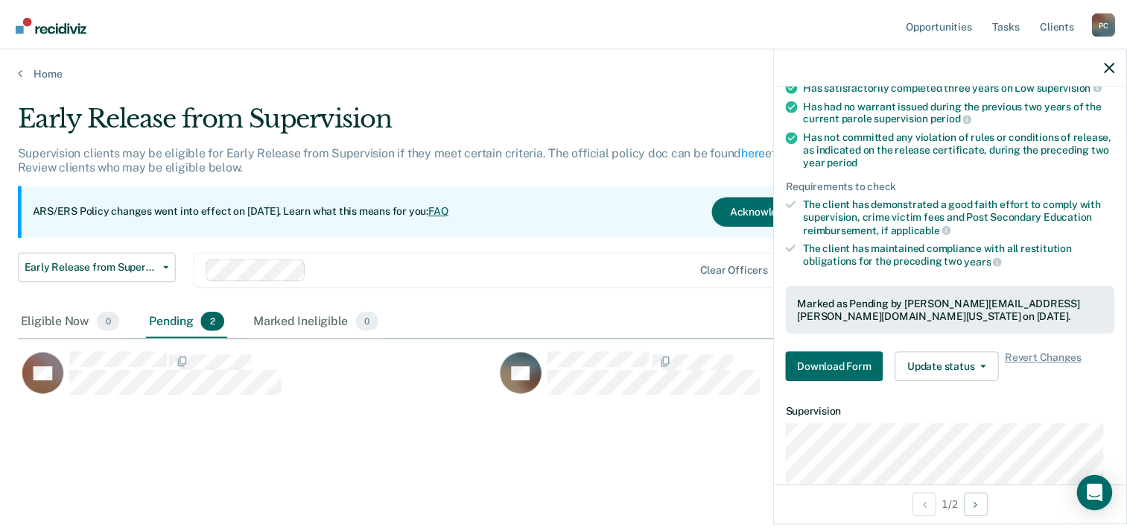
scroll to position [346, 0]
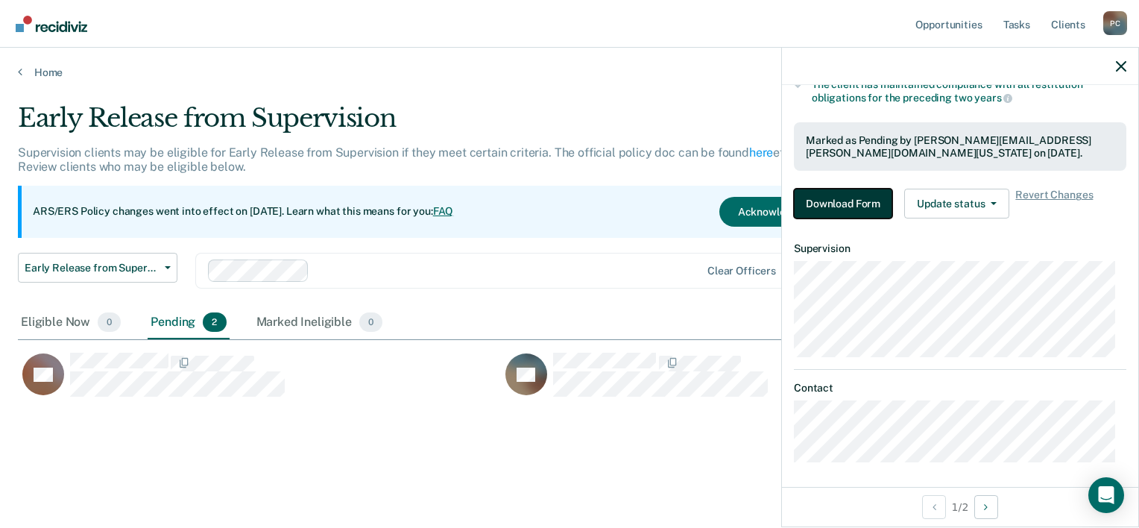
click at [822, 200] on button "Download Form" at bounding box center [843, 204] width 98 height 30
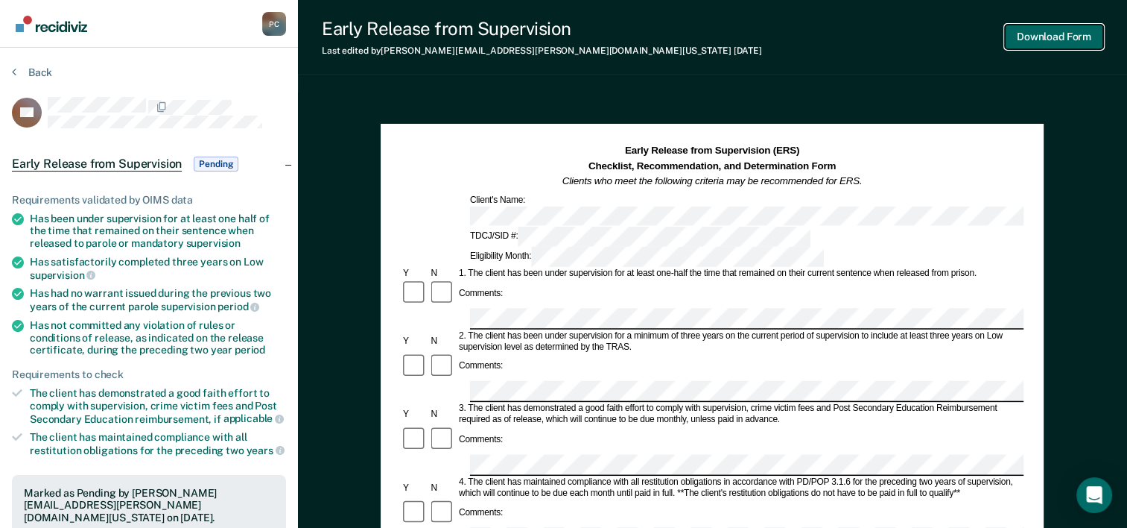
click at [1043, 38] on button "Download Form" at bounding box center [1054, 37] width 98 height 25
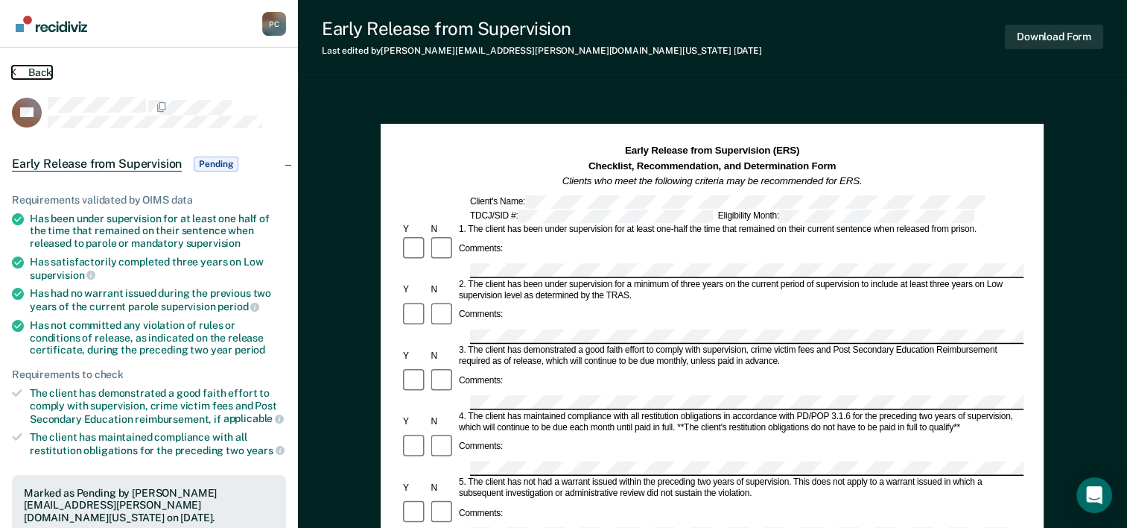
click at [39, 66] on button "Back" at bounding box center [32, 72] width 40 height 13
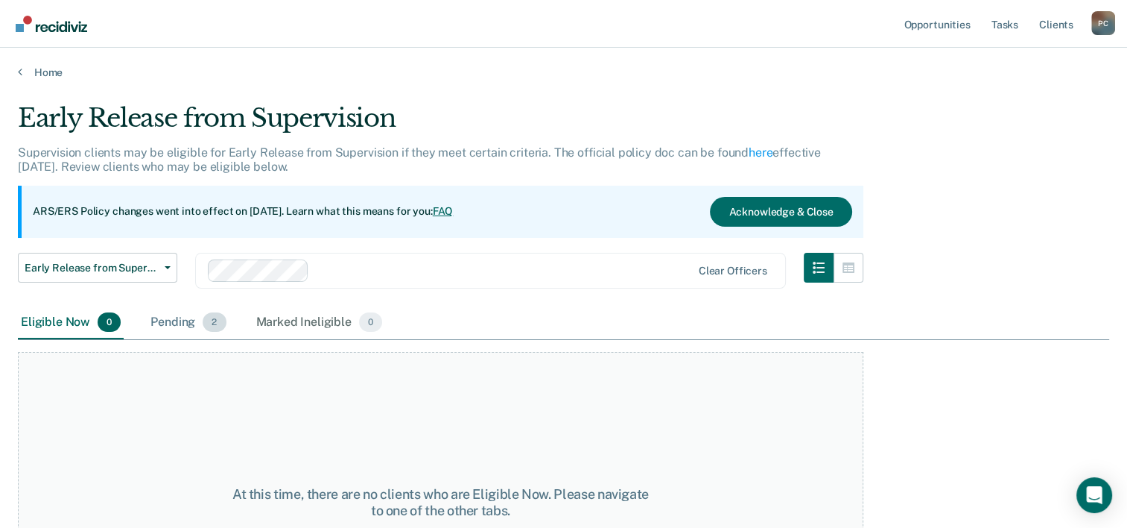
click at [172, 324] on div "Pending 2" at bounding box center [188, 322] width 81 height 33
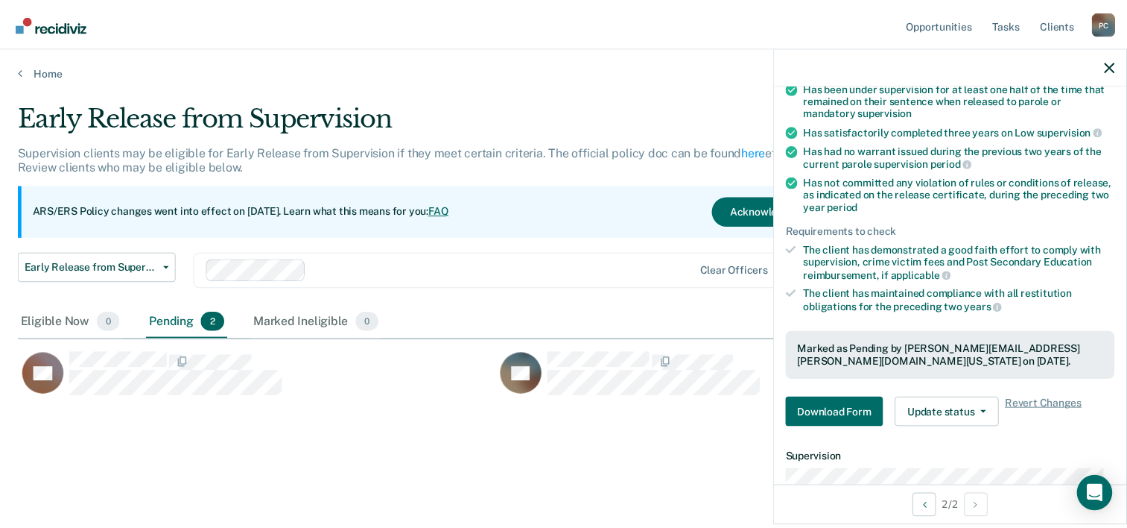
scroll to position [346, 0]
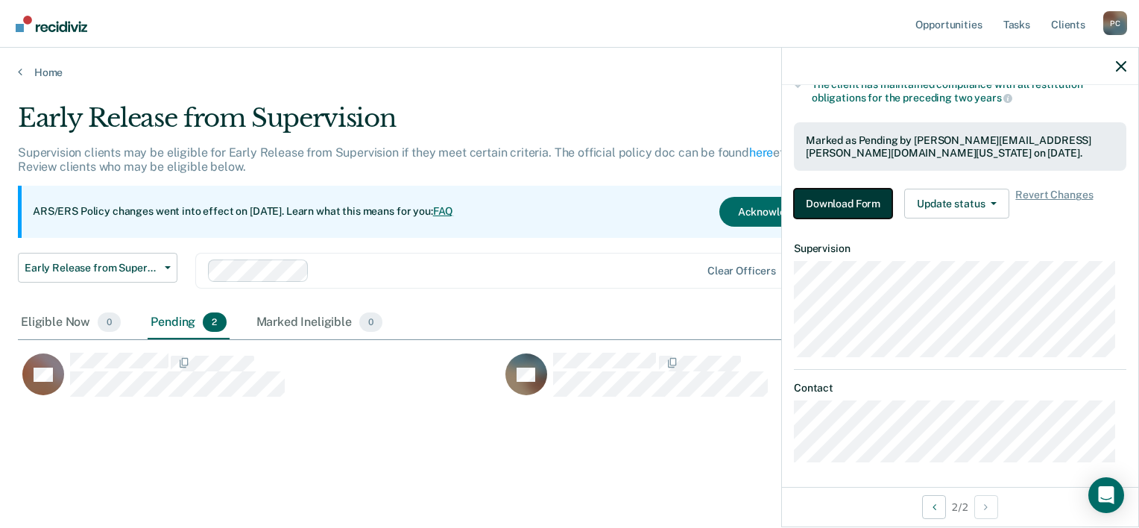
click at [827, 201] on button "Download Form" at bounding box center [843, 204] width 98 height 30
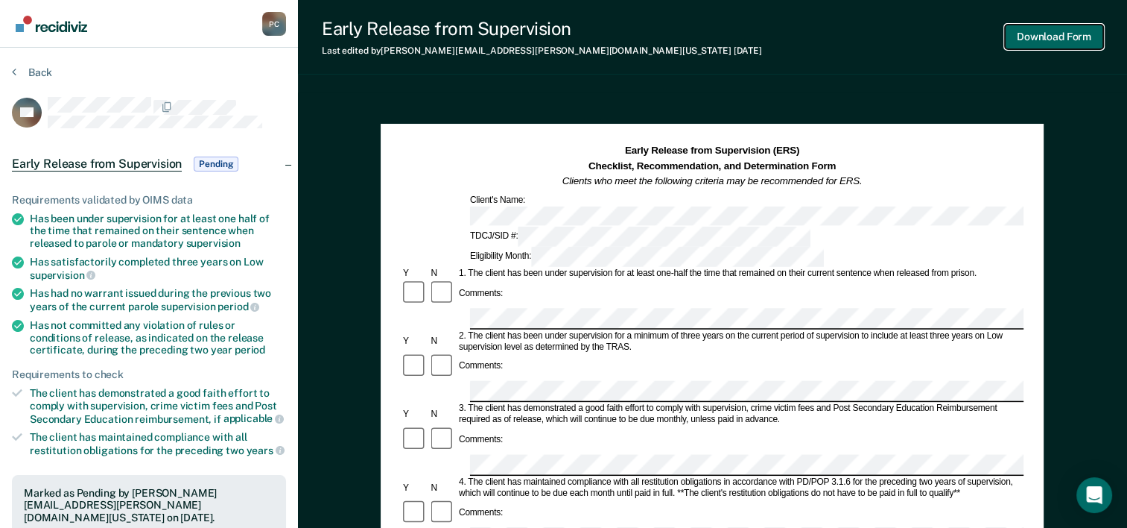
click at [1055, 25] on button "Download Form" at bounding box center [1054, 37] width 98 height 25
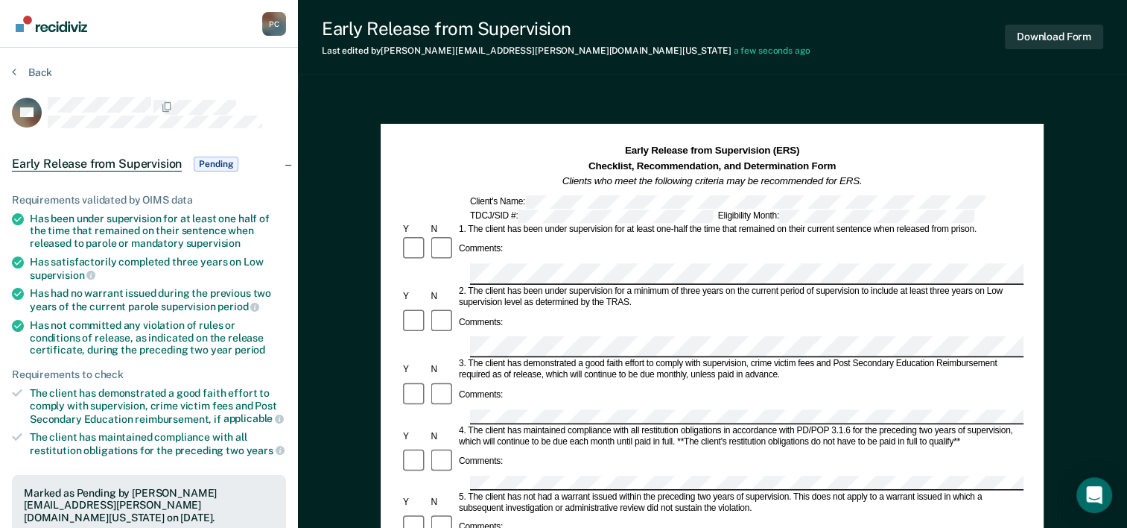
click at [430, 410] on div at bounding box center [712, 417] width 623 height 14
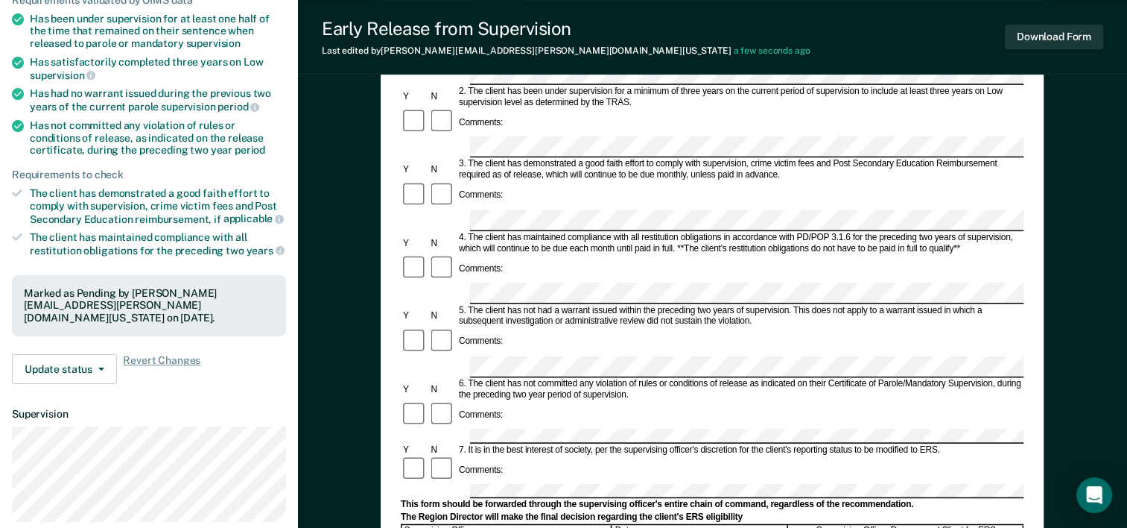
scroll to position [224, 0]
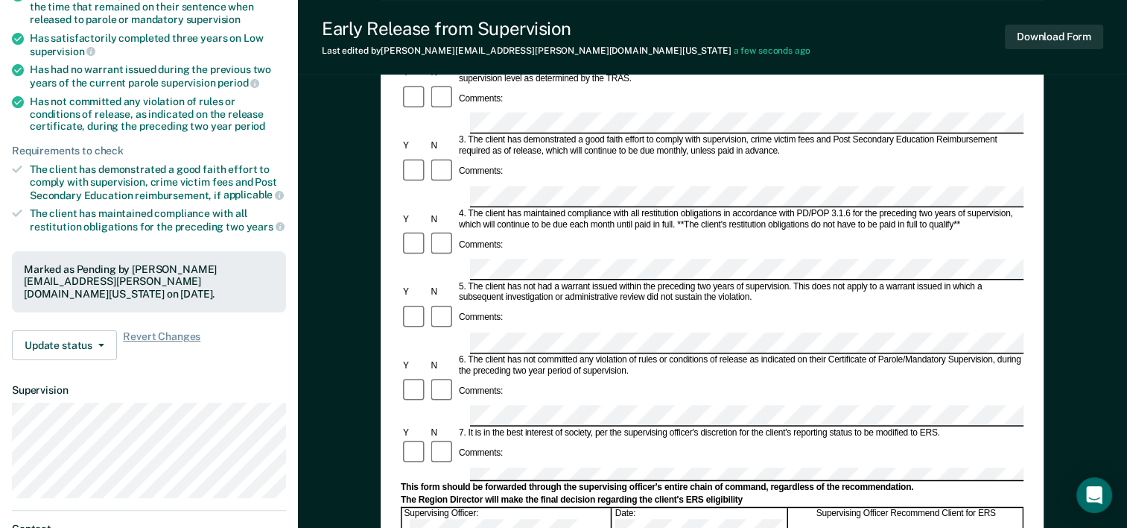
click at [645, 508] on div "Date:" at bounding box center [701, 523] width 176 height 31
click at [1068, 45] on button "Download Form" at bounding box center [1054, 37] width 98 height 25
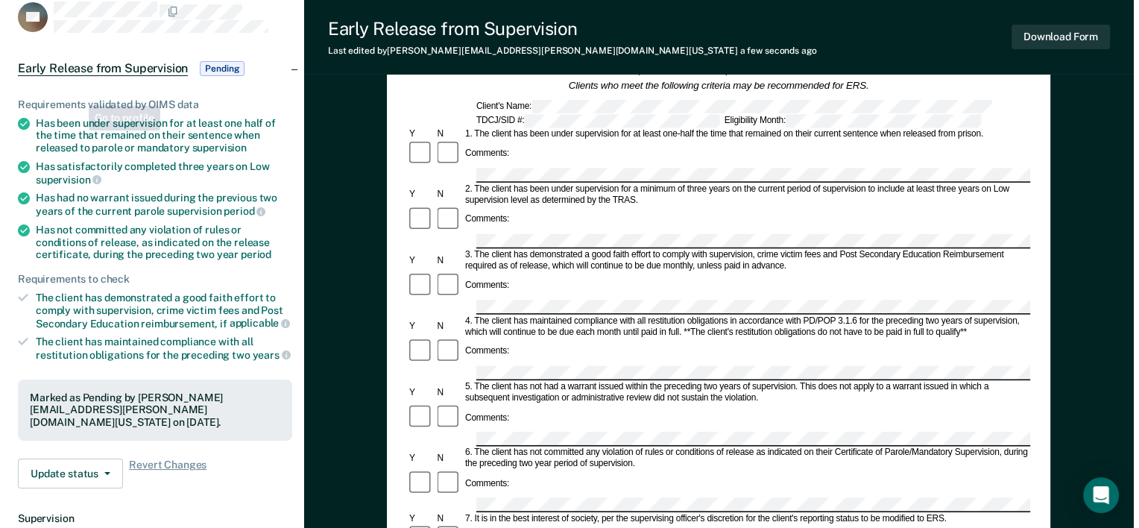
scroll to position [0, 0]
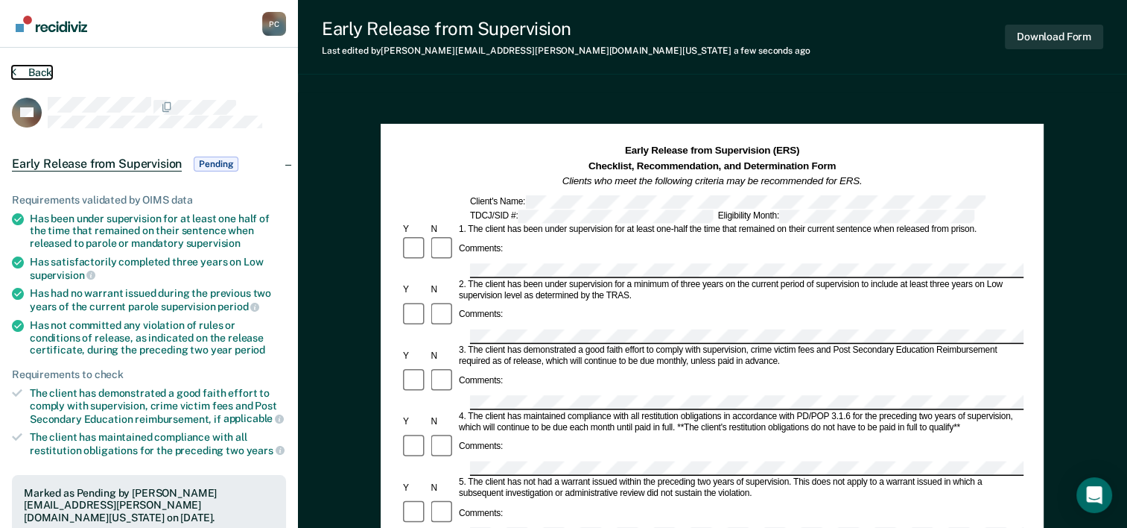
click at [36, 73] on button "Back" at bounding box center [32, 72] width 40 height 13
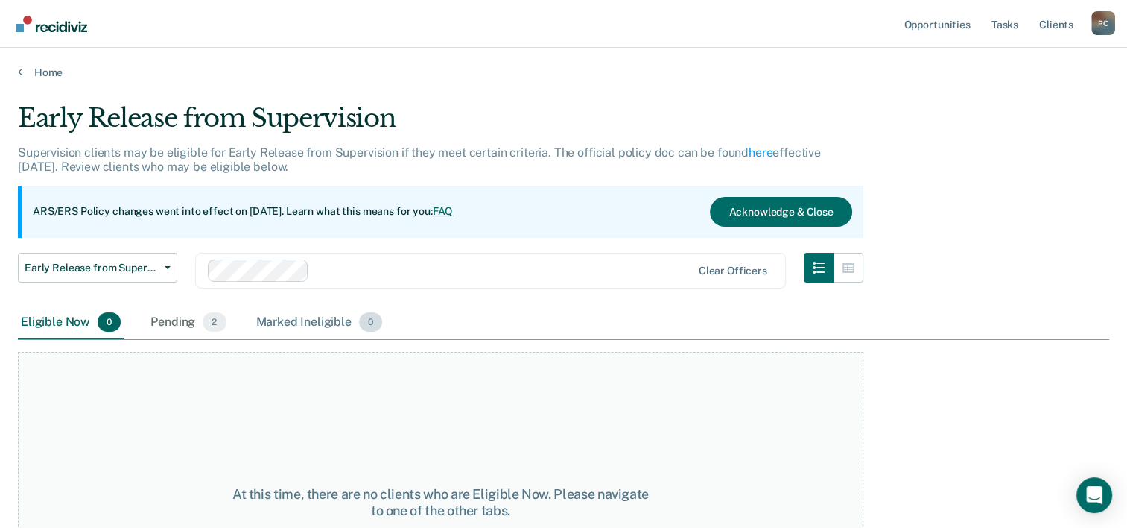
click at [324, 329] on div "Marked Ineligible 0" at bounding box center [319, 322] width 133 height 33
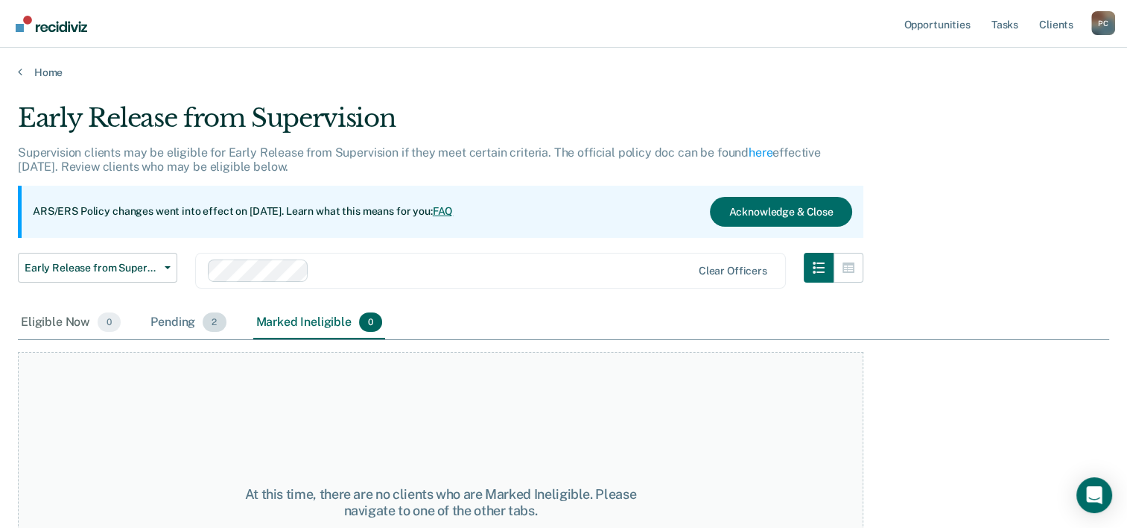
click at [165, 325] on div "Pending 2" at bounding box center [188, 322] width 81 height 33
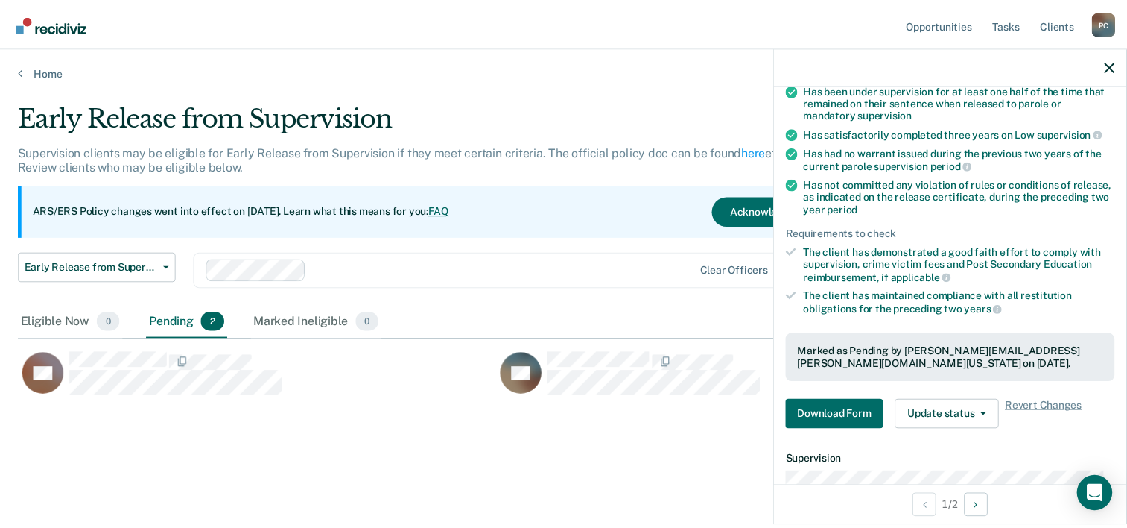
scroll to position [298, 0]
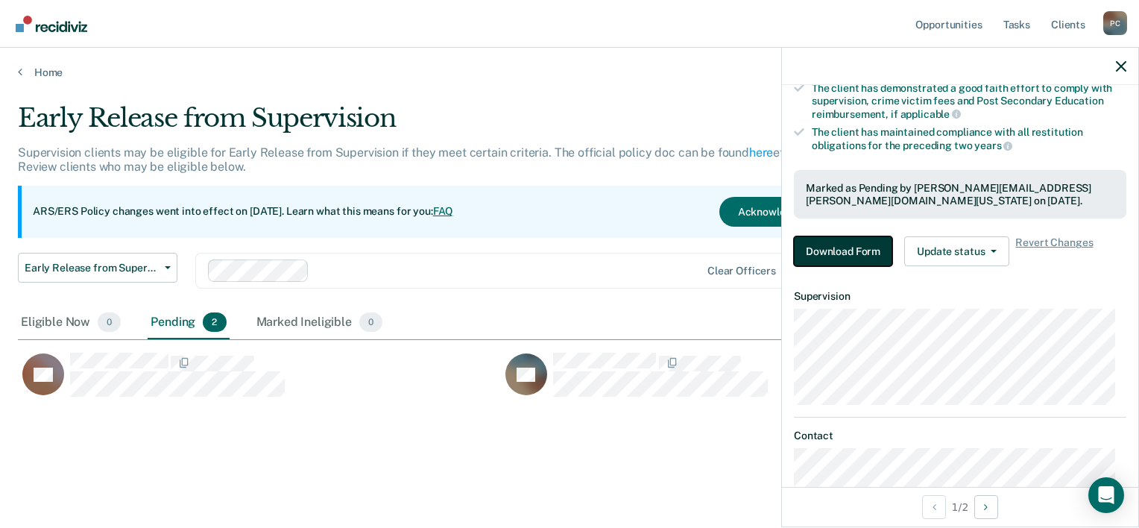
click at [853, 251] on button "Download Form" at bounding box center [843, 251] width 98 height 30
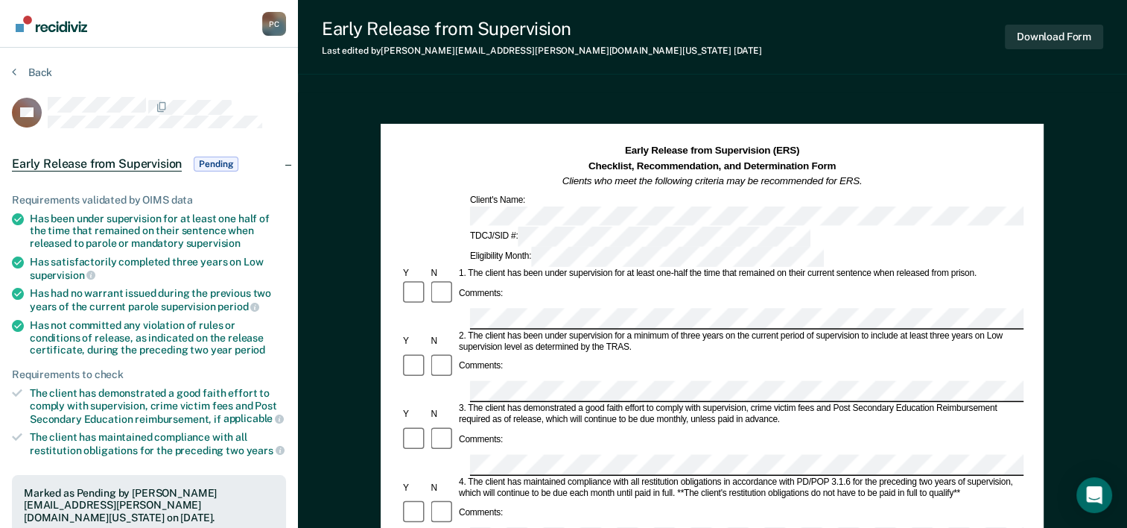
click at [513, 279] on div "Comments:" at bounding box center [712, 293] width 623 height 28
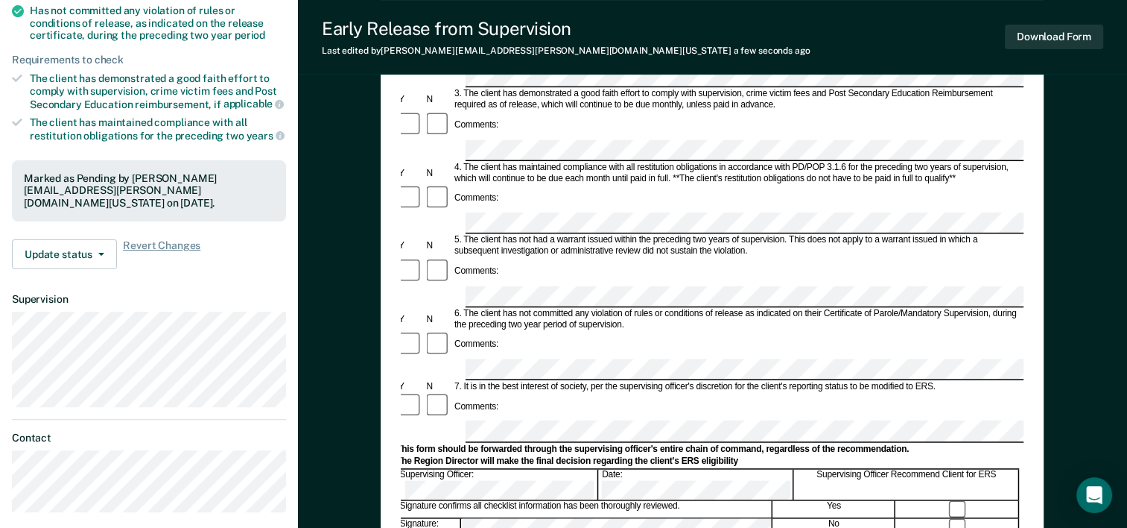
scroll to position [298, 0]
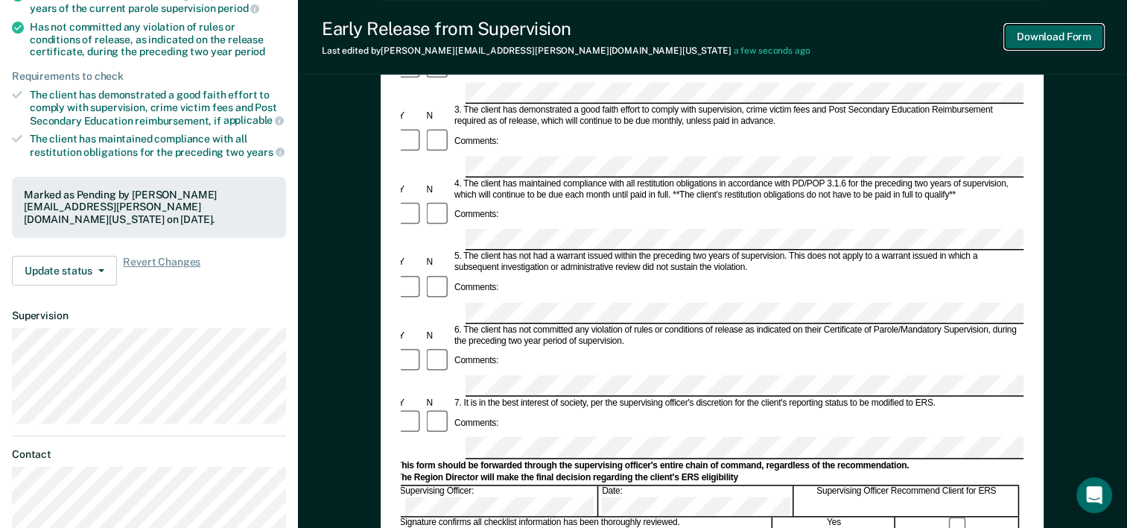
click at [1066, 33] on button "Download Form" at bounding box center [1054, 37] width 98 height 25
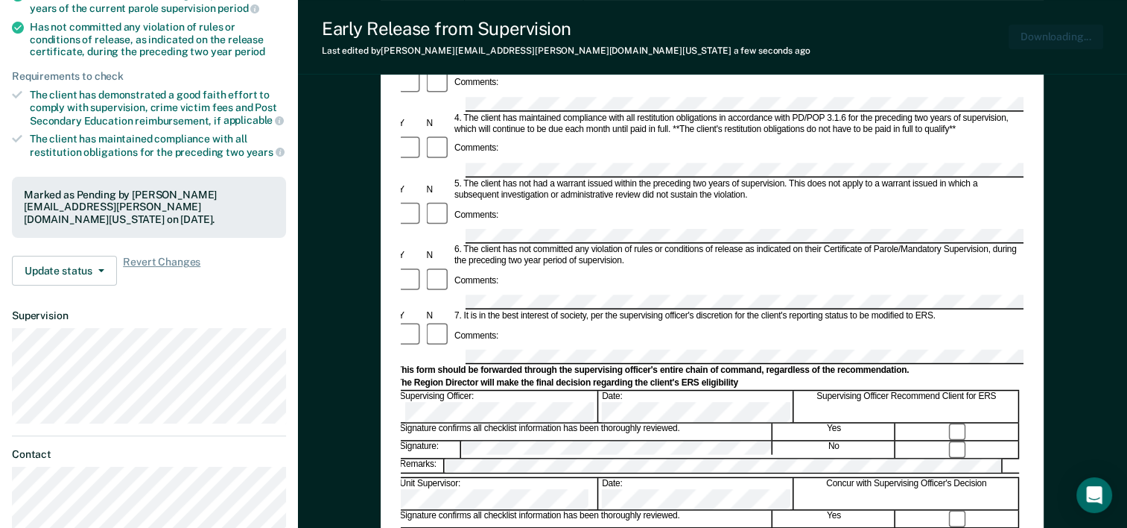
scroll to position [0, 0]
